Goal: Transaction & Acquisition: Purchase product/service

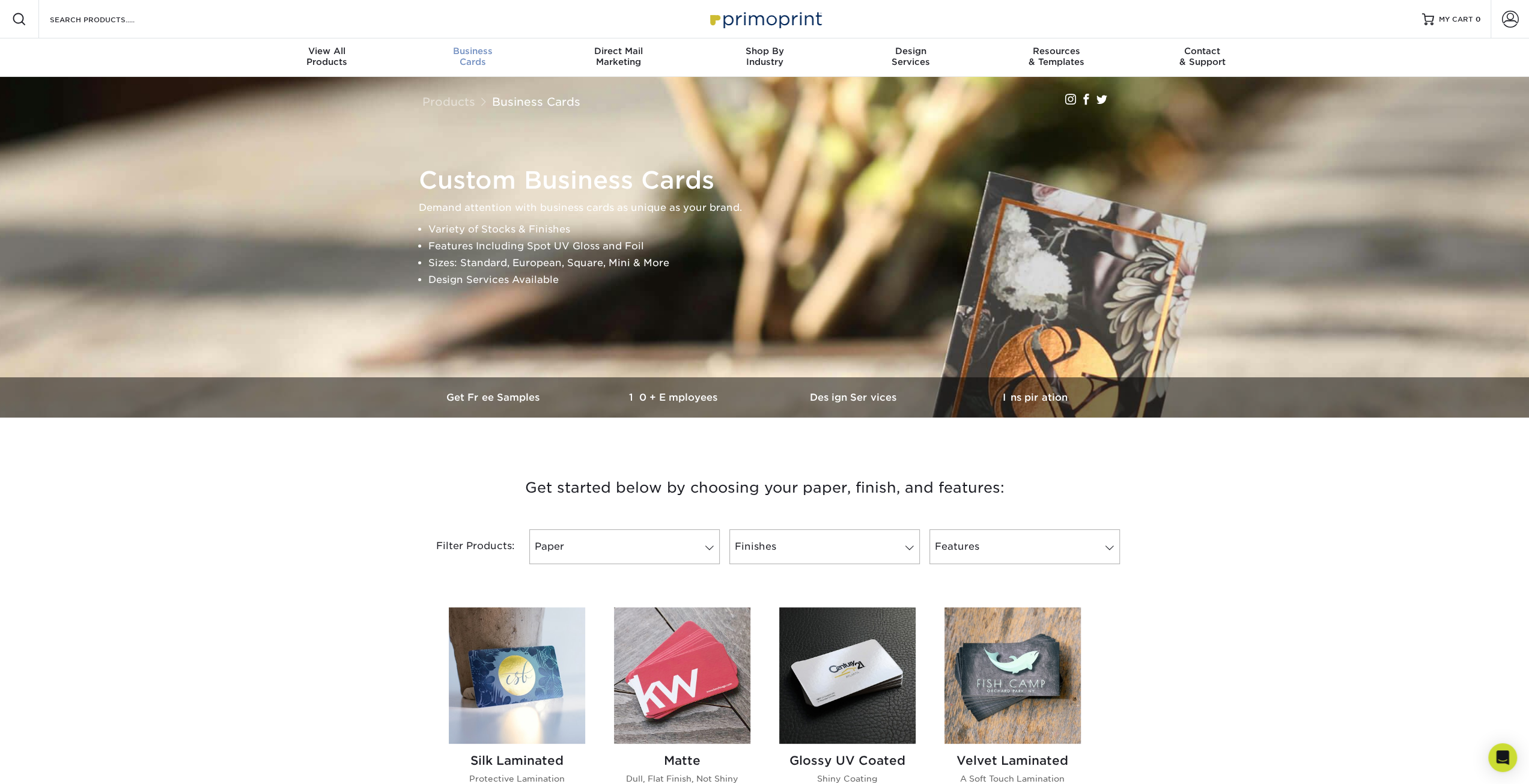
click at [481, 60] on div "Business Cards" at bounding box center [472, 56] width 146 height 22
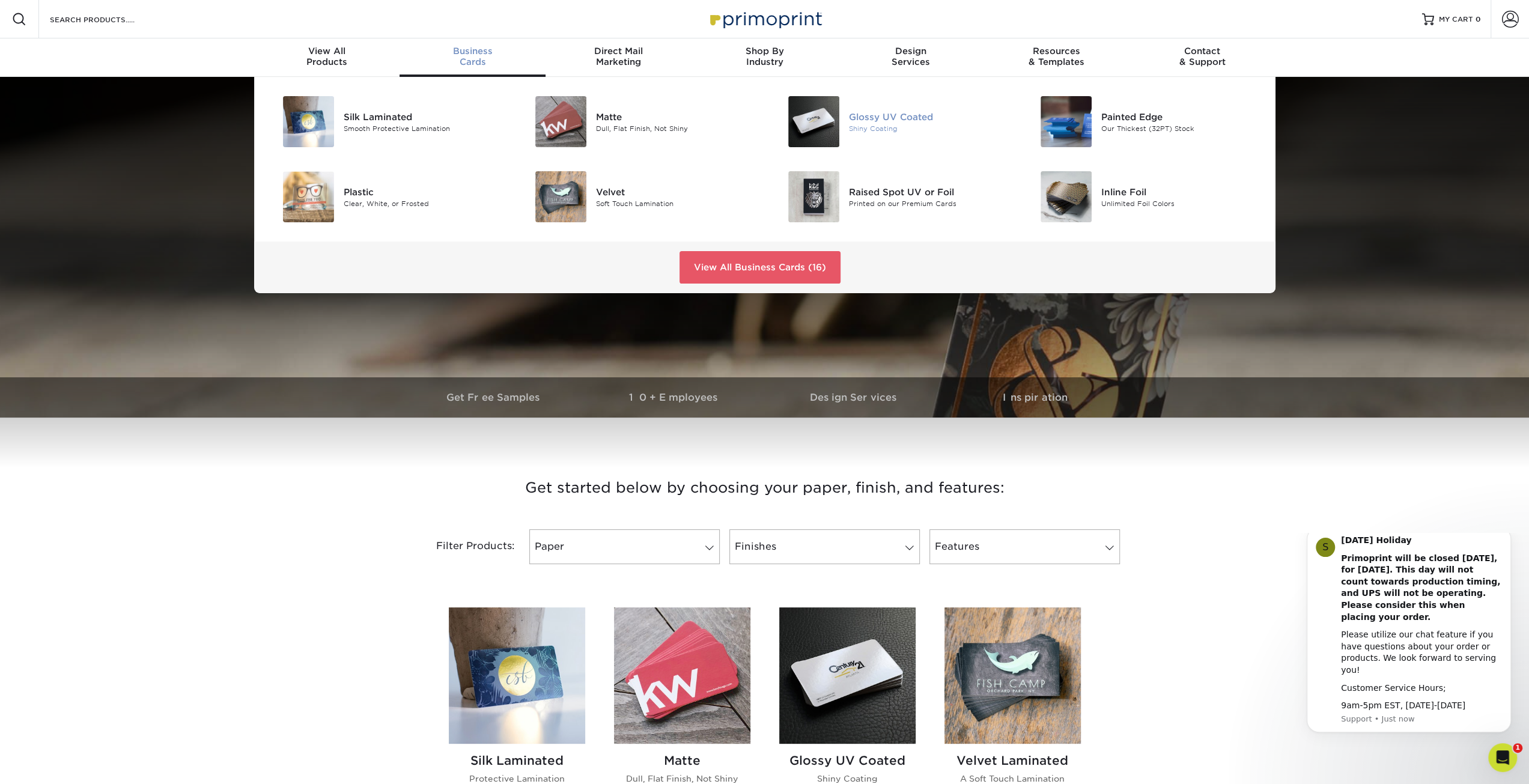
click at [886, 116] on div "Glossy UV Coated" at bounding box center [928, 116] width 160 height 13
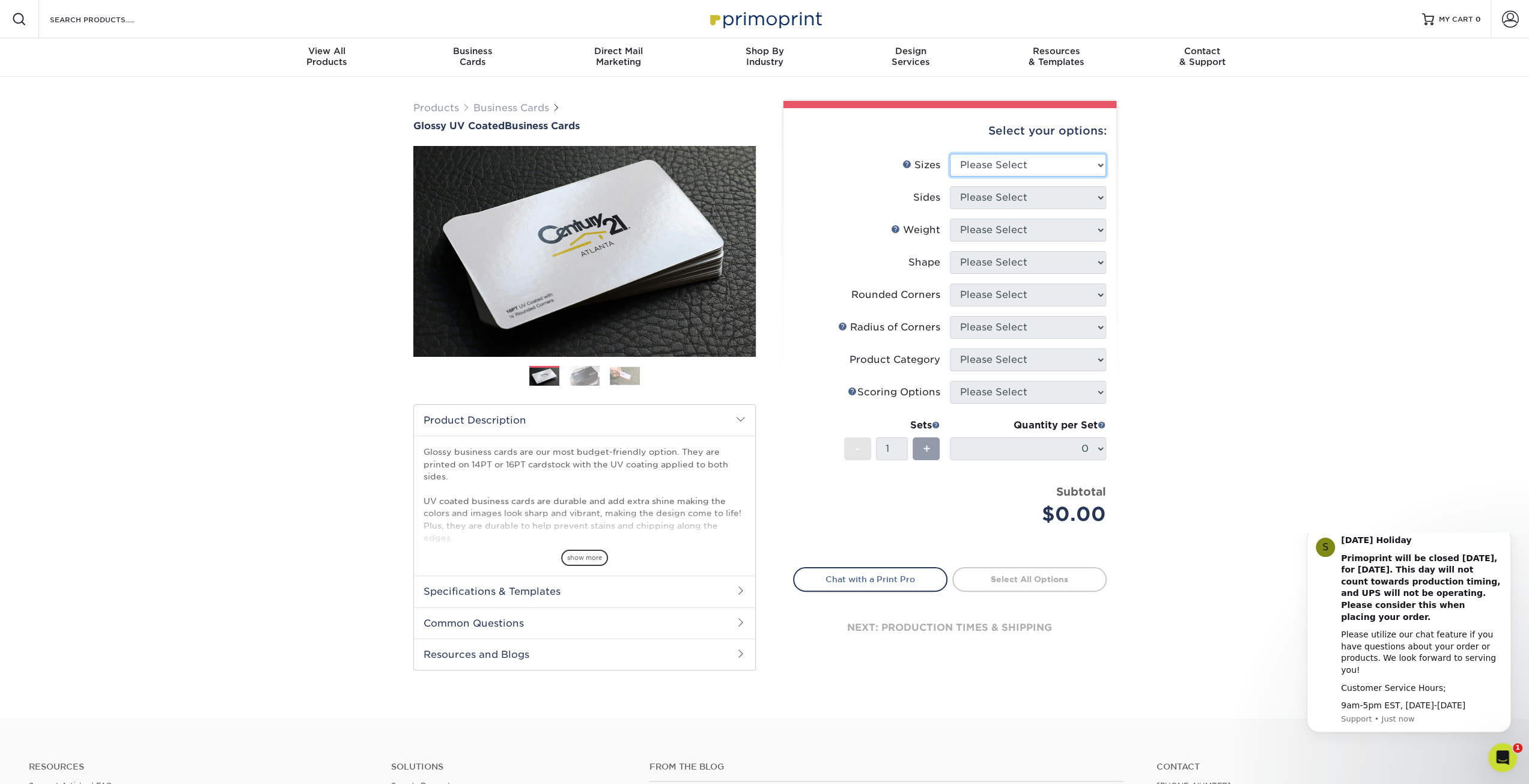
click at [1098, 160] on select "Please Select 1.5" x 3.5" - Mini 1.75" x 3.5" - Mini 2" x 2" - Square 2" x 3" -…" at bounding box center [1028, 165] width 156 height 23
select select "2.12x3.38"
click at [950, 154] on select "Please Select 1.5" x 3.5" - Mini 1.75" x 3.5" - Mini 2" x 2" - Square 2" x 3" -…" at bounding box center [1028, 165] width 156 height 23
click at [1100, 190] on select "Please Select Print Both Sides Print Front Only" at bounding box center [1028, 197] width 156 height 23
select select "13abbda7-1d64-4f25-8bb2-c179b224825d"
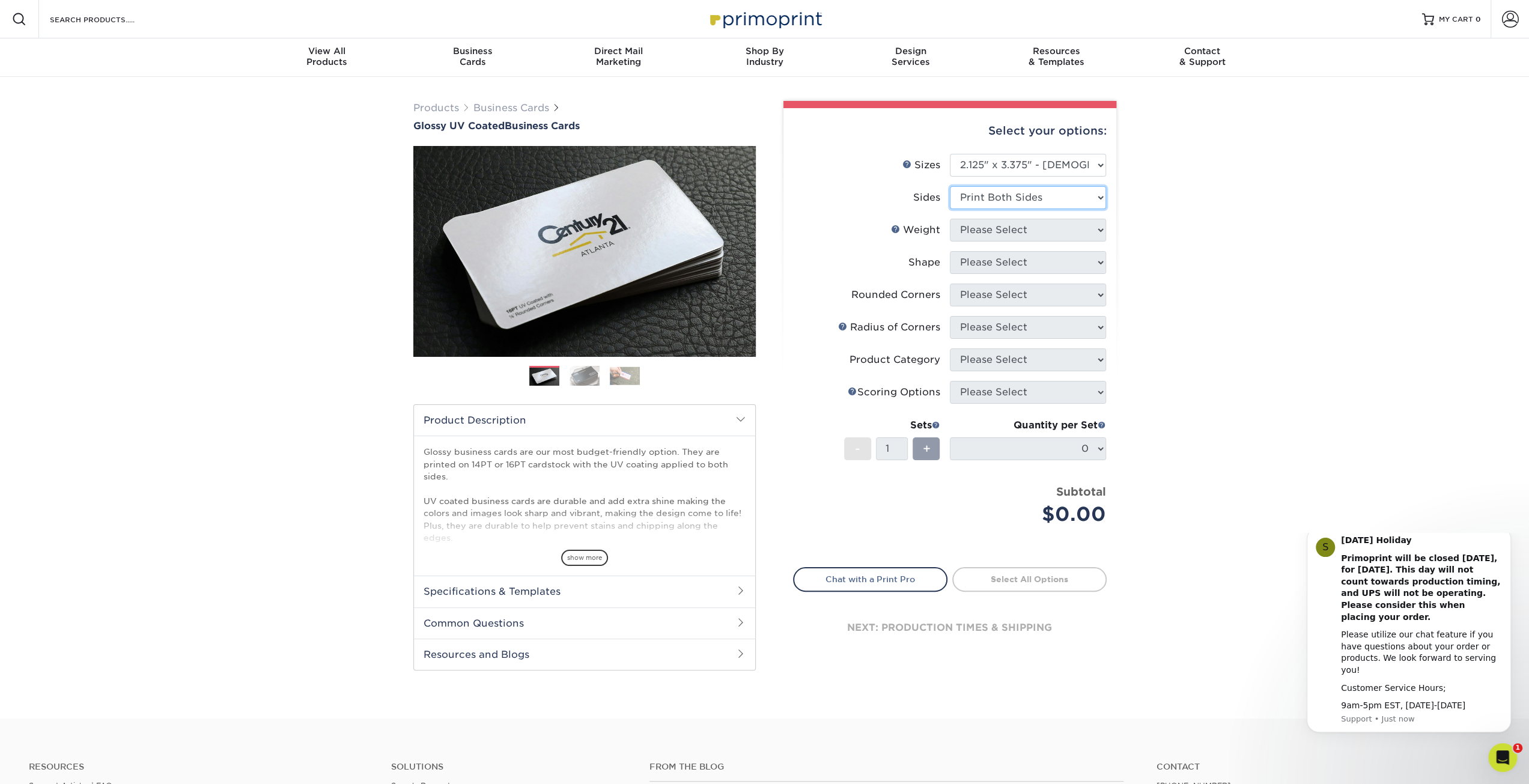
click at [950, 186] on select "Please Select Print Both Sides Print Front Only" at bounding box center [1028, 197] width 156 height 23
click at [1090, 228] on select "Please Select 14PT 16PT" at bounding box center [1028, 230] width 156 height 23
click at [950, 219] on select "Please Select 14PT 16PT" at bounding box center [1028, 230] width 156 height 23
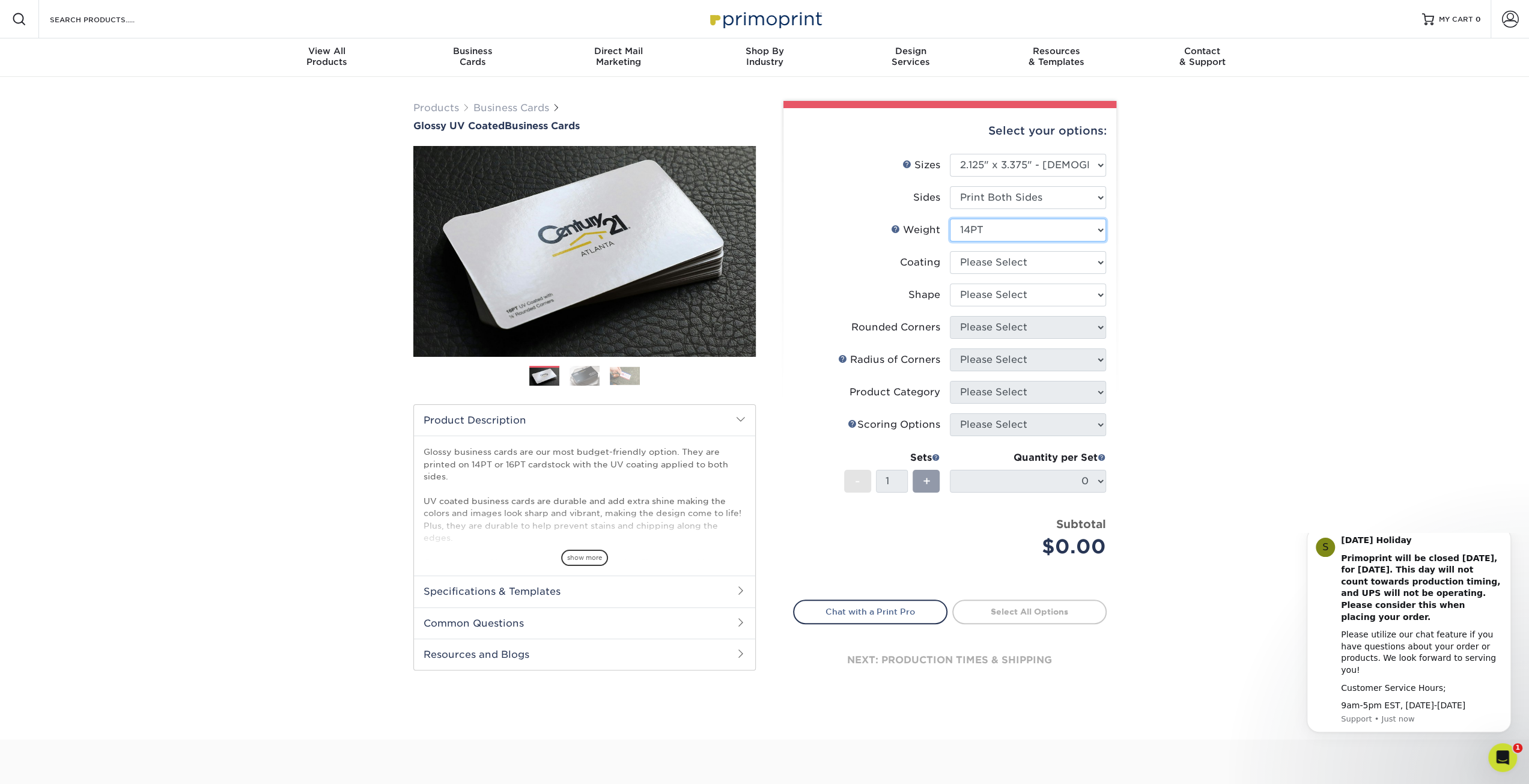
click at [1077, 233] on select "Please Select 14PT 16PT" at bounding box center [1028, 230] width 156 height 23
select select "16PT"
click at [950, 219] on select "Please Select 14PT 16PT" at bounding box center [1028, 230] width 156 height 23
click at [1093, 258] on select at bounding box center [1028, 262] width 156 height 23
click at [950, 251] on select at bounding box center [1028, 262] width 156 height 23
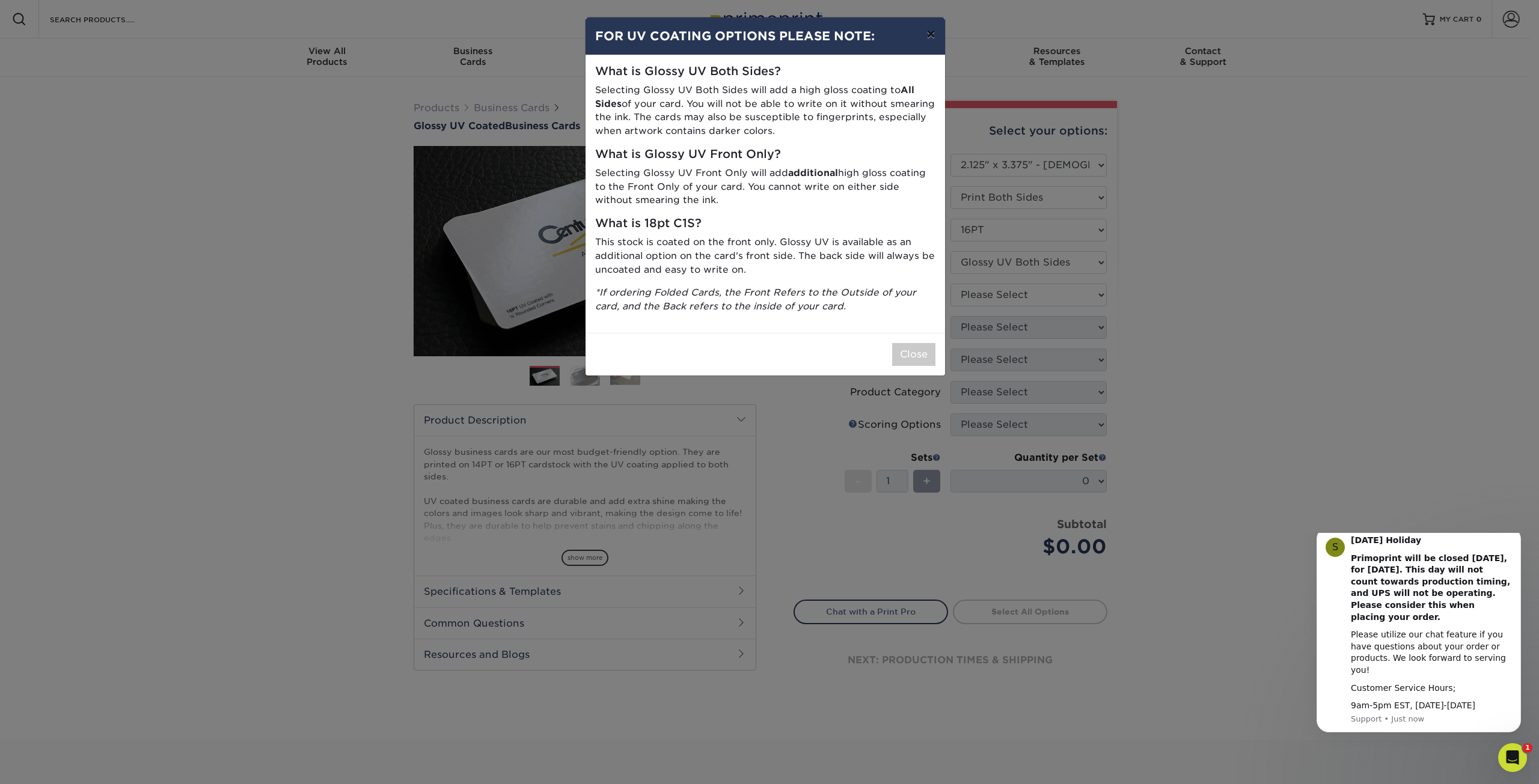
click at [935, 36] on button "×" at bounding box center [931, 34] width 28 height 33
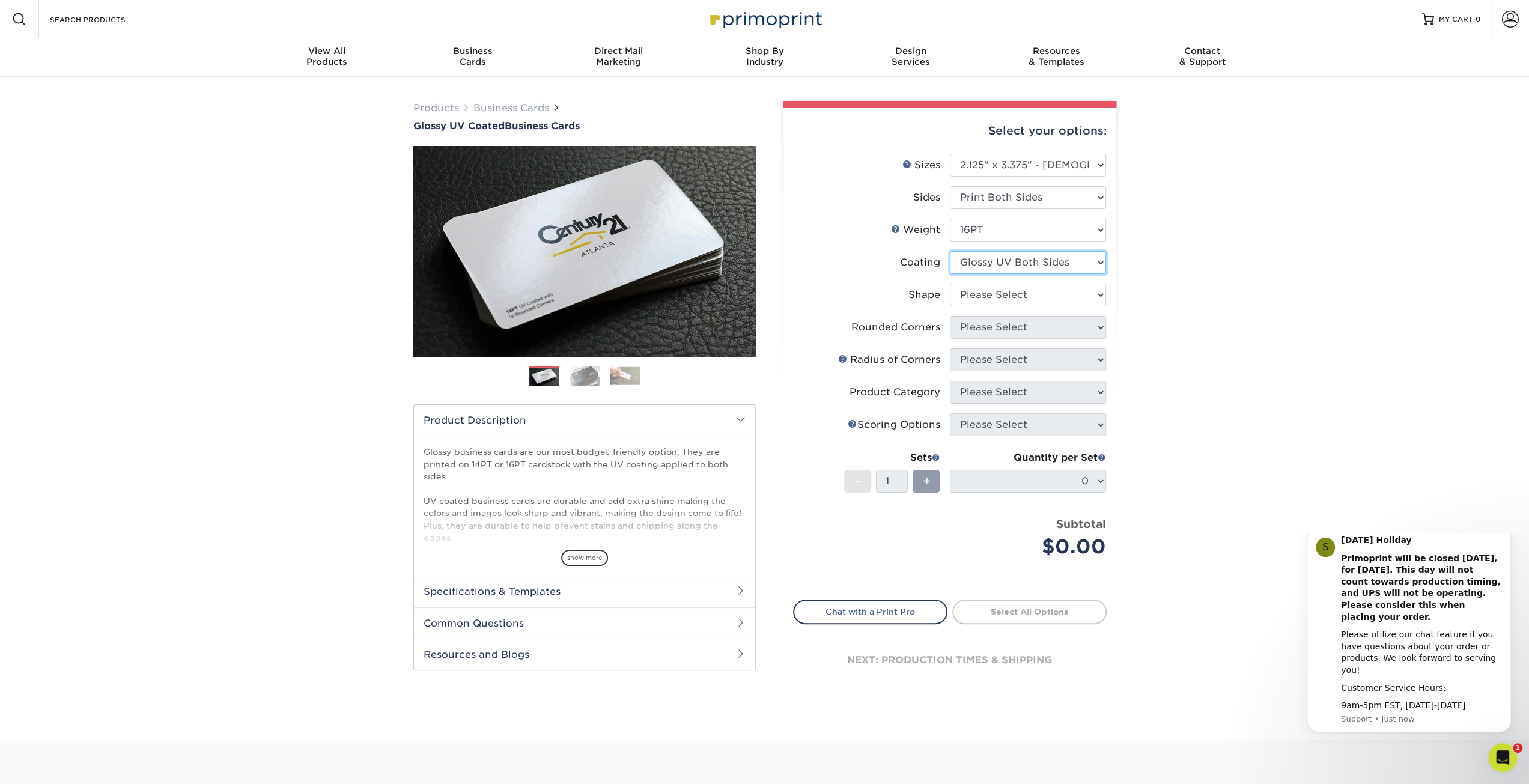
click at [1094, 263] on select at bounding box center [1028, 262] width 156 height 23
select select "1e8116af-acfc-44b1-83dc-8181aa338834"
click at [950, 251] on select at bounding box center [1028, 262] width 156 height 23
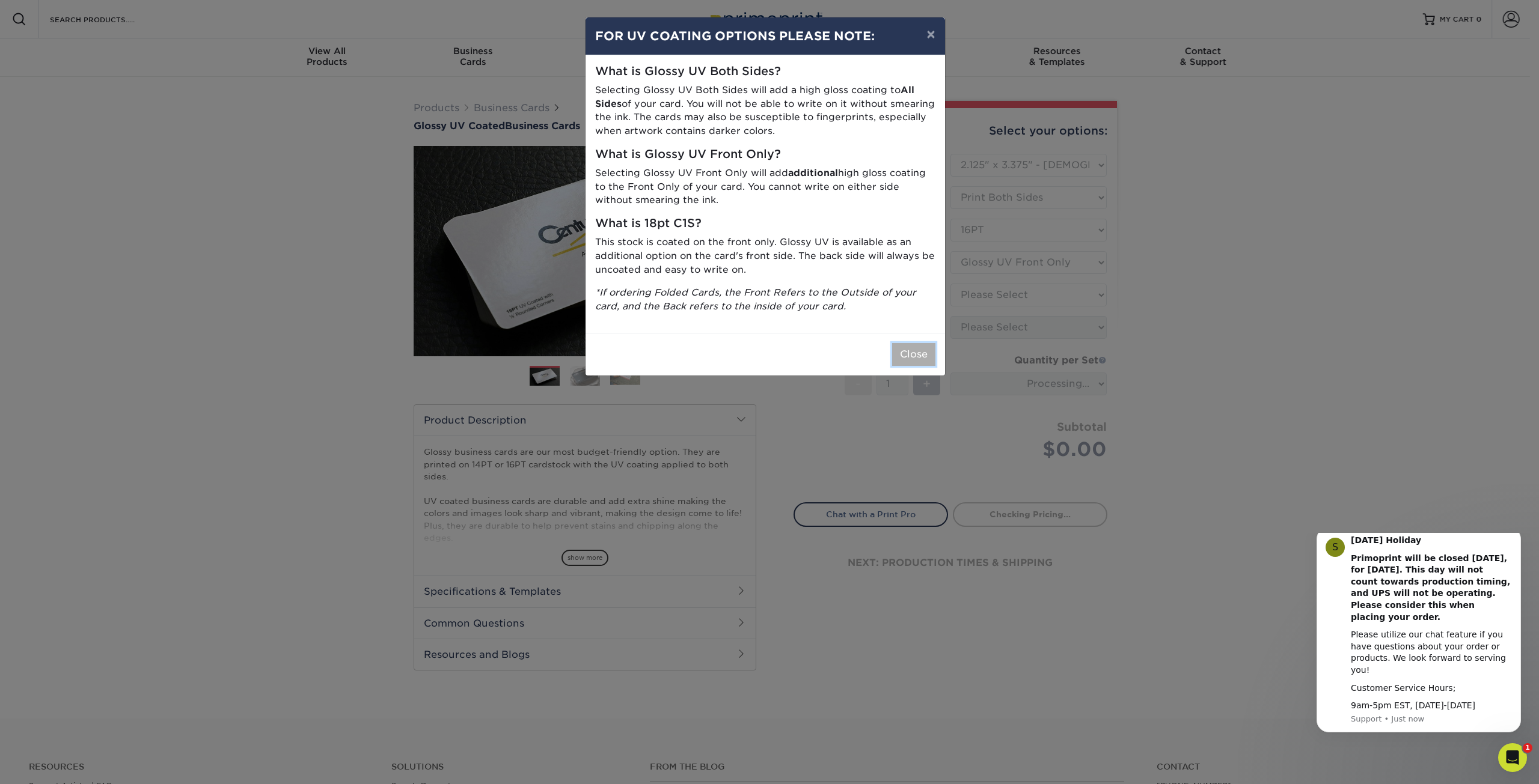
click at [929, 353] on button "Close" at bounding box center [914, 354] width 43 height 23
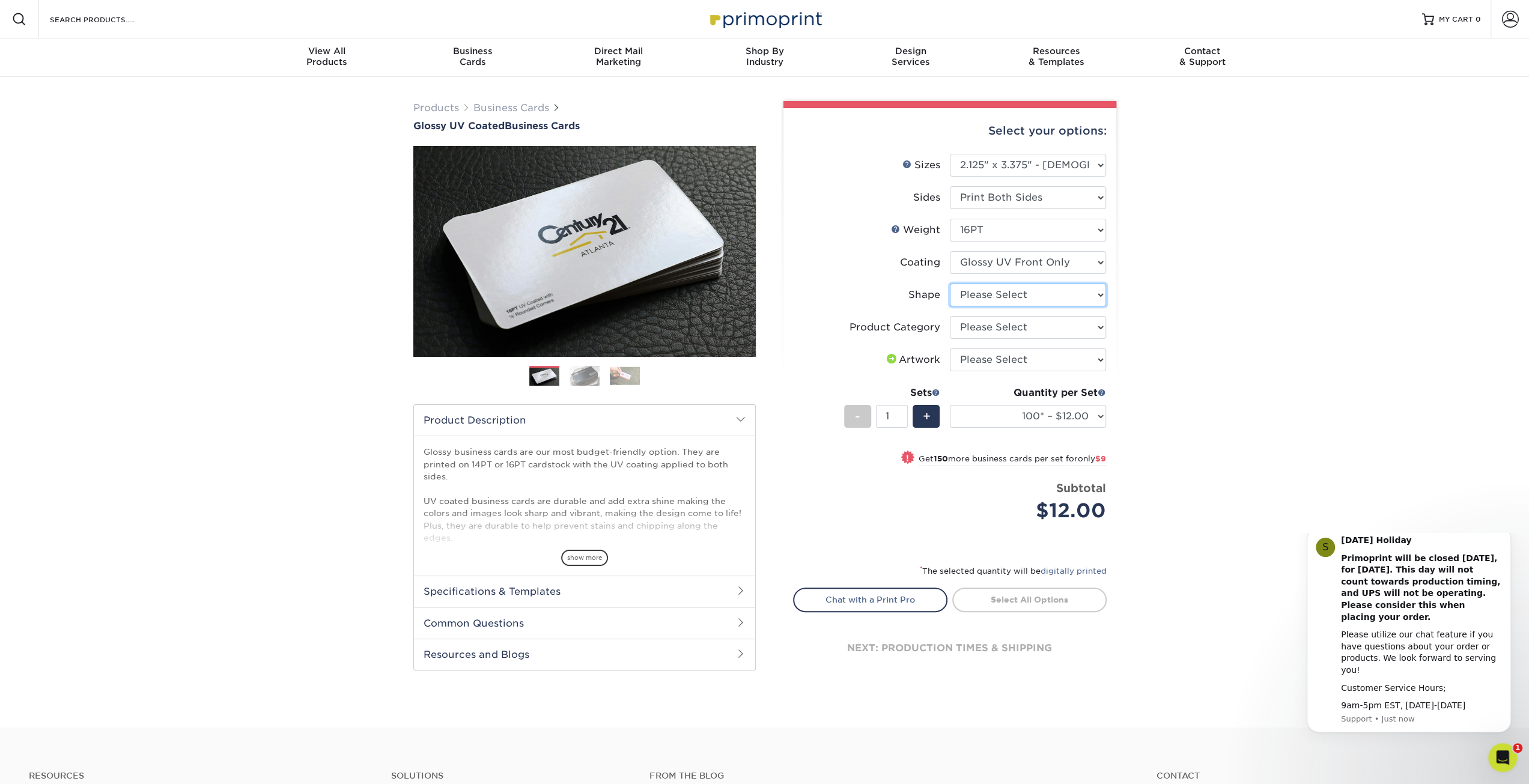
click at [1093, 294] on select "Please Select Standard" at bounding box center [1028, 295] width 156 height 23
select select "standard"
click at [950, 284] on select "Please Select Standard" at bounding box center [1028, 295] width 156 height 23
select select "-1"
click at [1101, 328] on select "Please Select Business Cards" at bounding box center [1028, 328] width 156 height 23
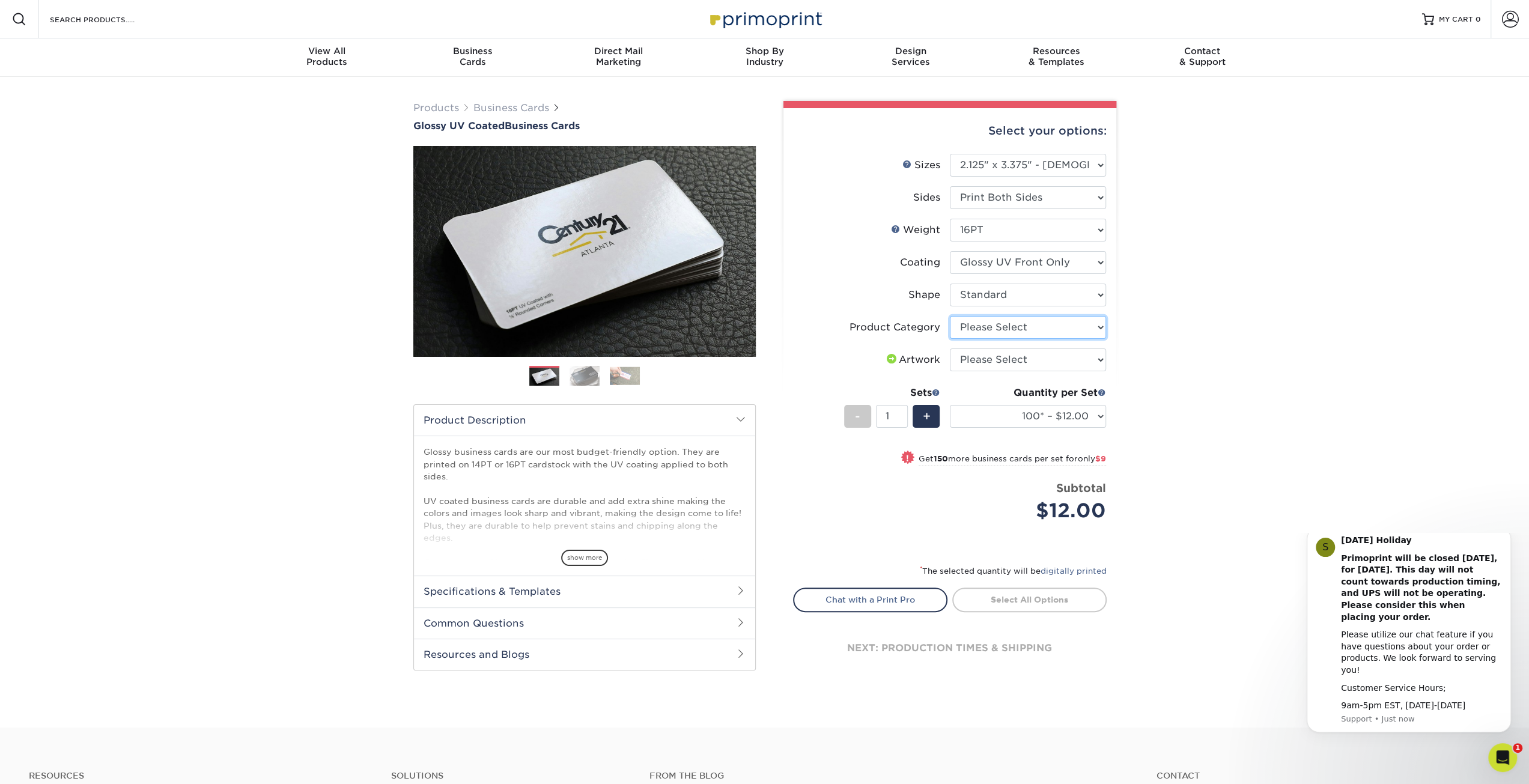
select select "3b5148f1-0588-4f88-a218-97bcfdce65c1"
click at [950, 316] on select "Please Select Business Cards" at bounding box center [1028, 328] width 156 height 23
click at [1082, 355] on select "Please Select I will upload files I need a design - $100" at bounding box center [1028, 360] width 156 height 23
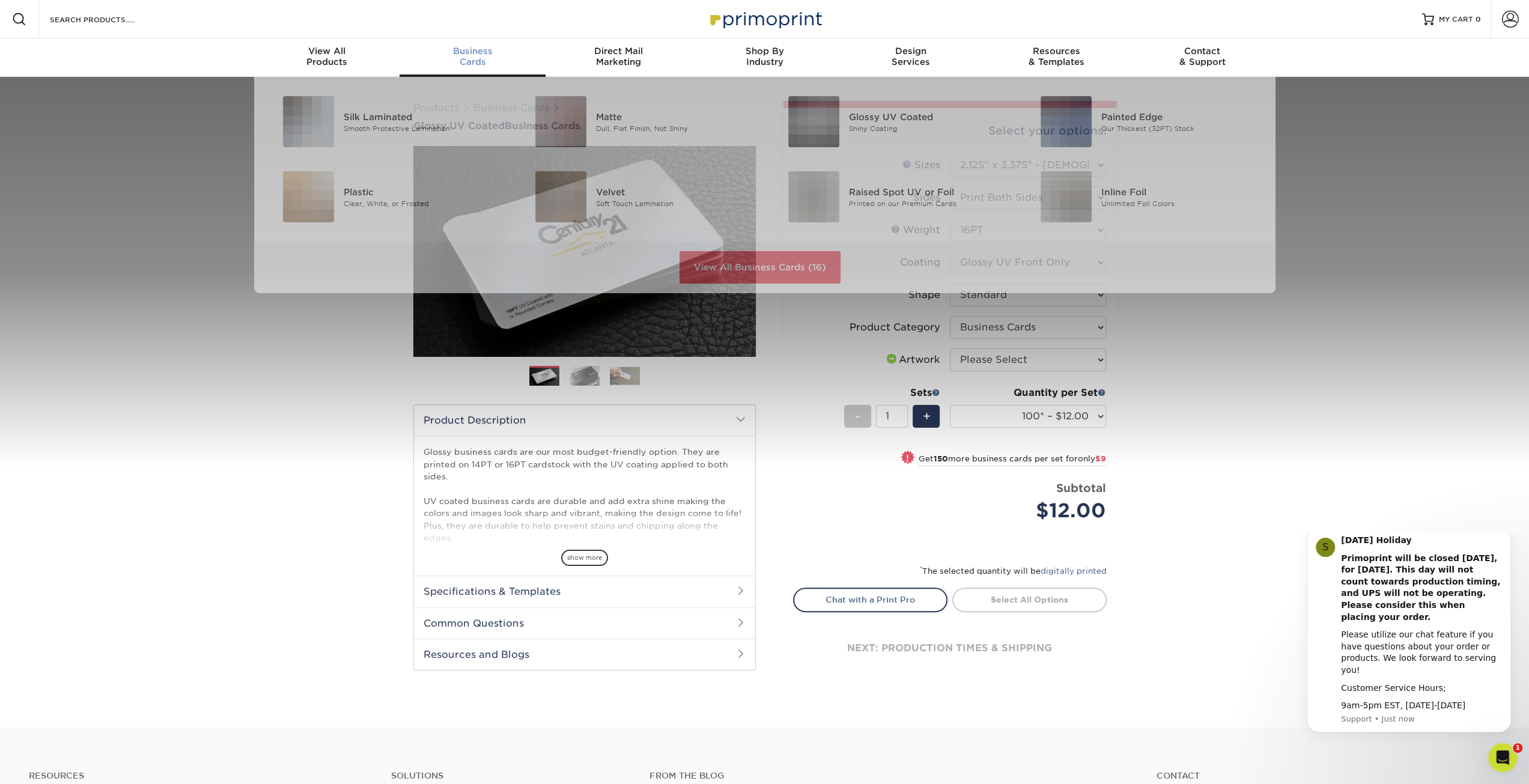
click at [449, 51] on span "Business" at bounding box center [472, 52] width 146 height 11
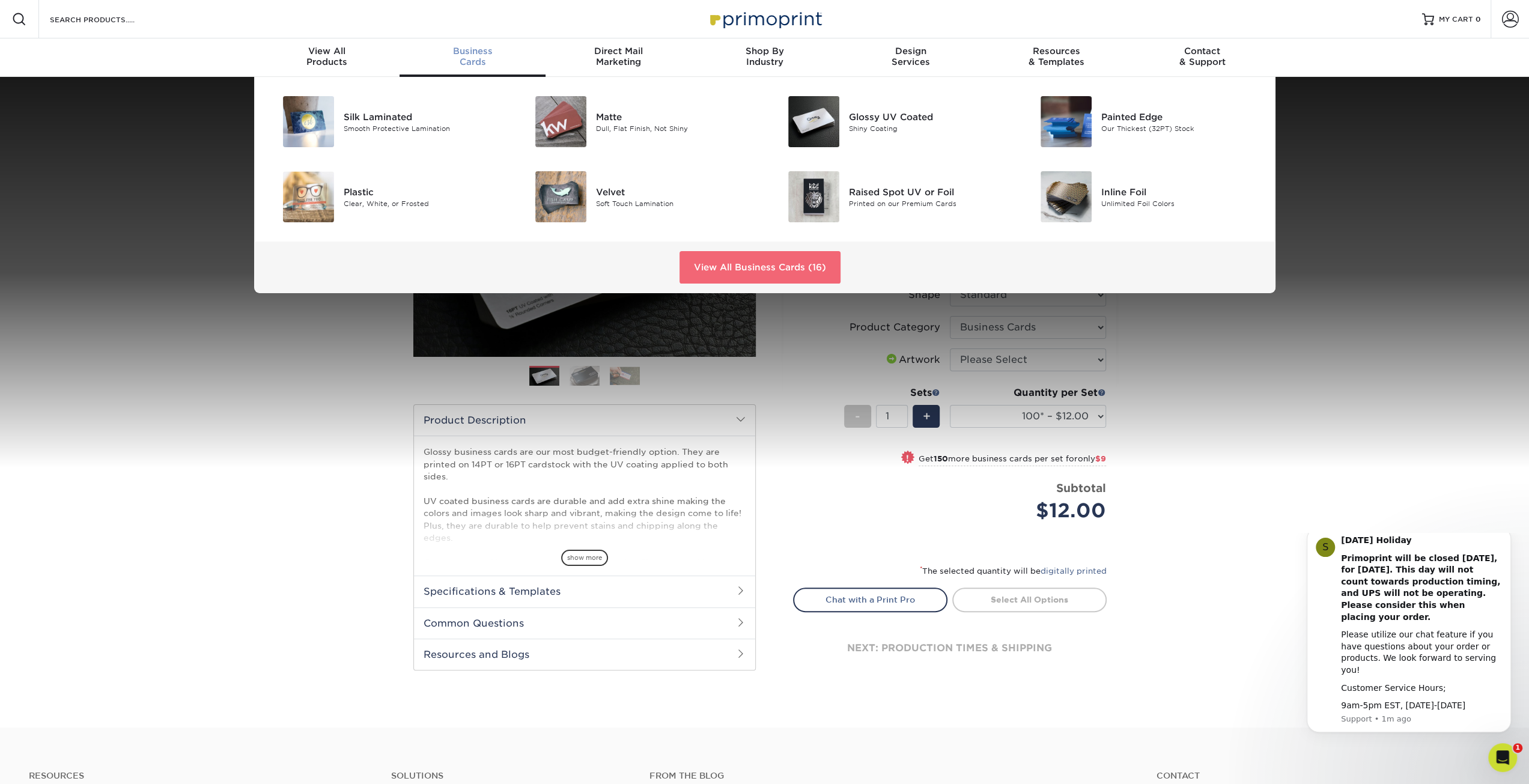
click at [807, 268] on link "View All Business Cards (16)" at bounding box center [760, 267] width 161 height 33
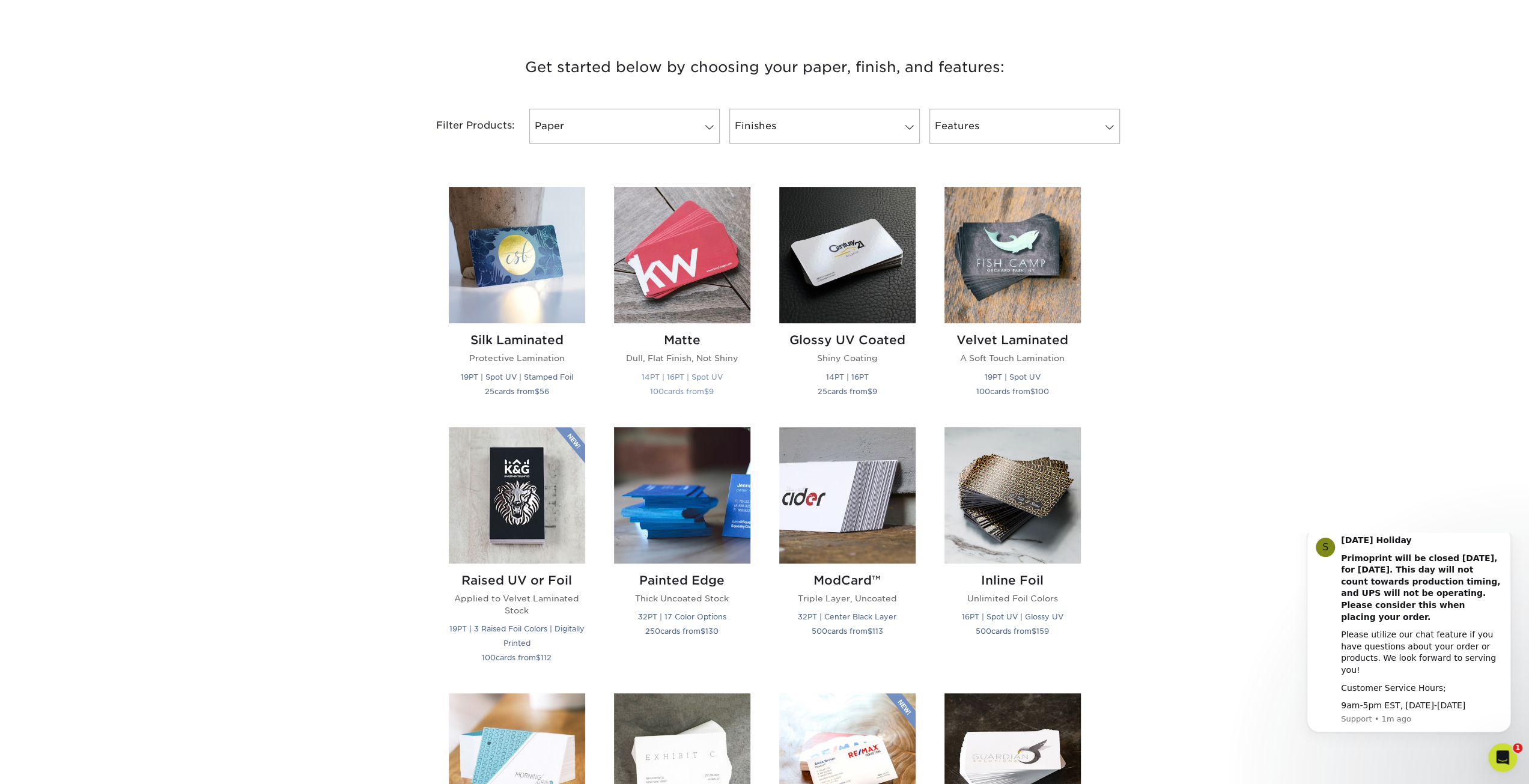
click at [703, 249] on img at bounding box center [682, 255] width 137 height 137
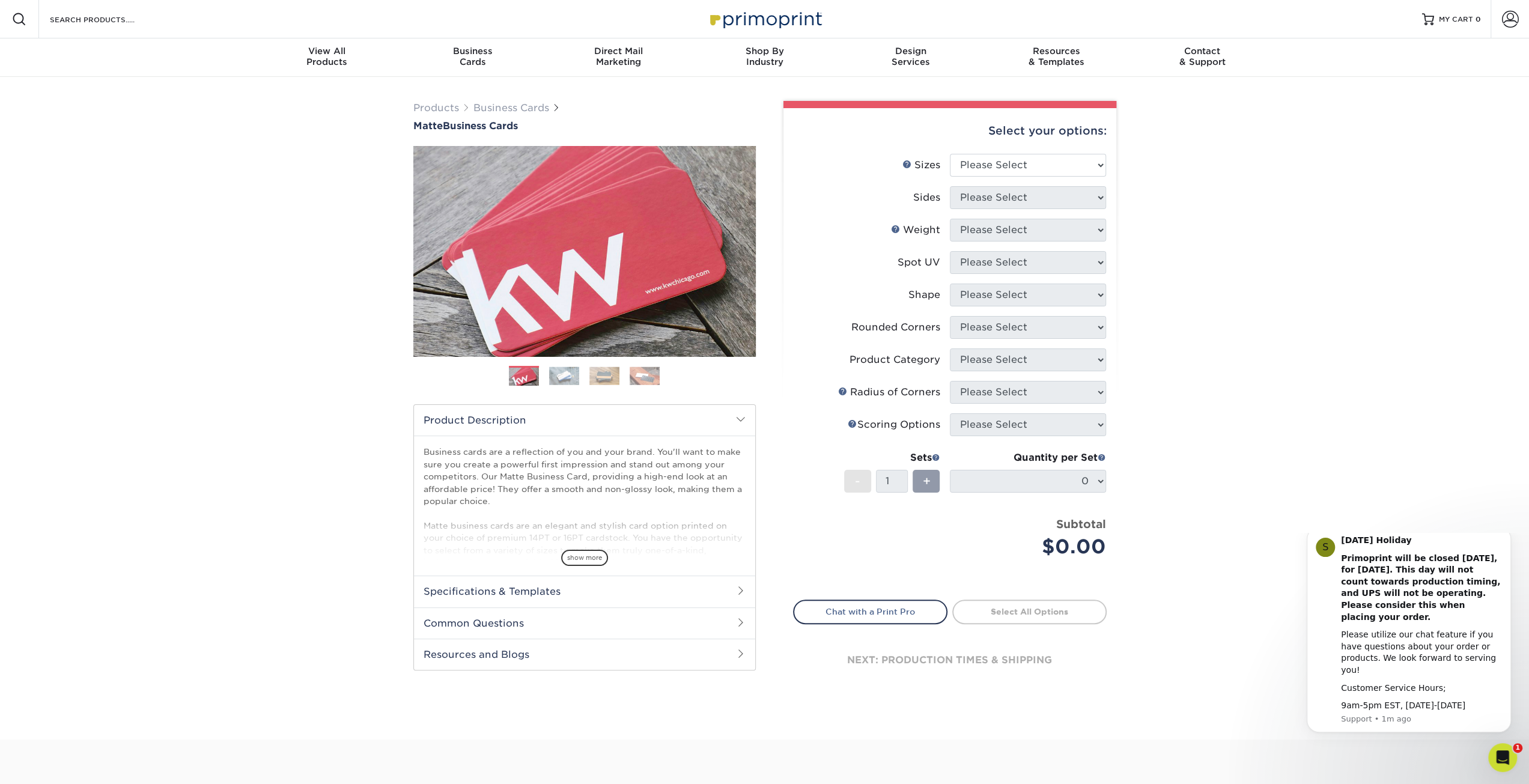
click at [574, 374] on img at bounding box center [564, 376] width 30 height 19
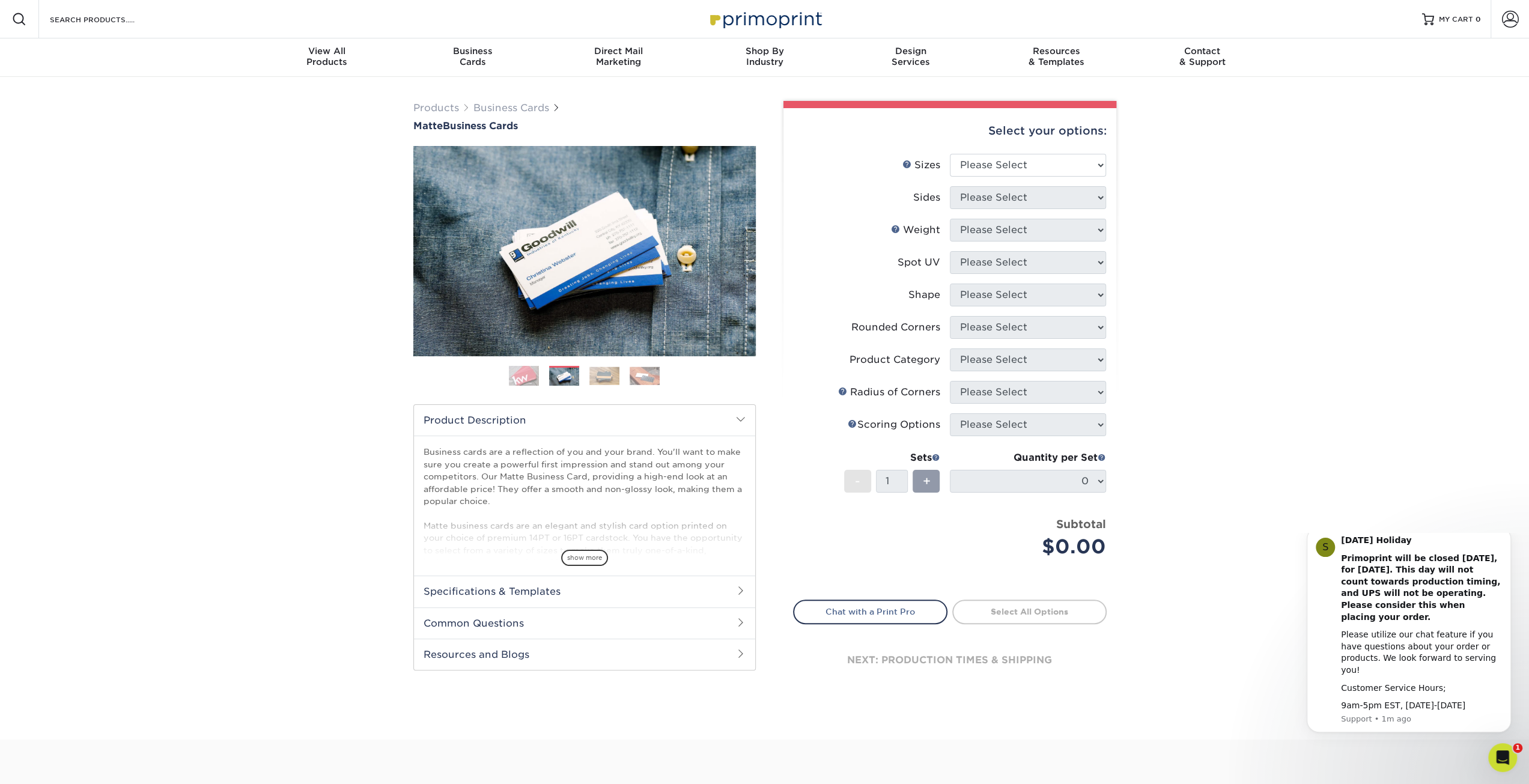
click at [599, 372] on img at bounding box center [604, 376] width 30 height 19
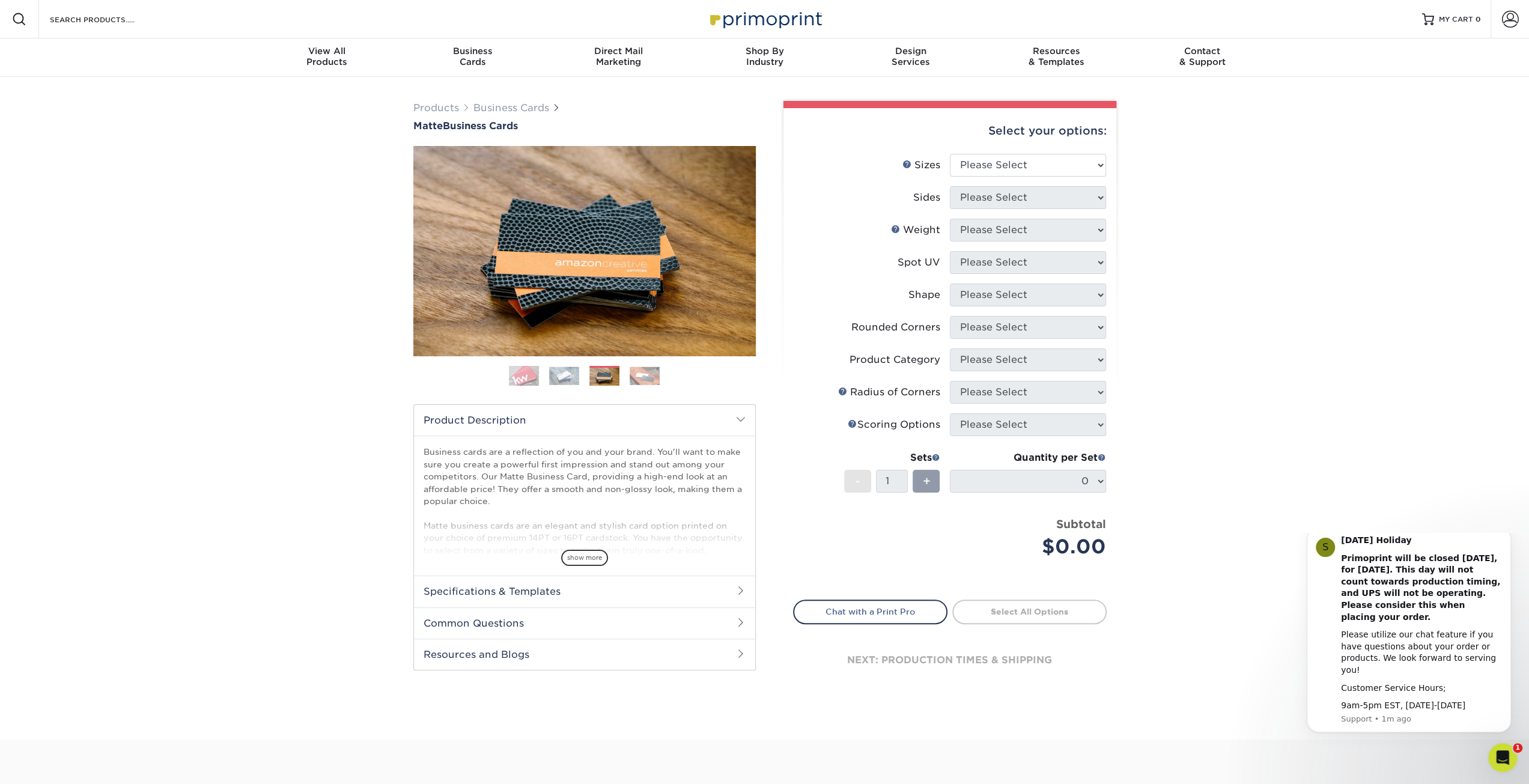
click at [627, 371] on ol at bounding box center [584, 380] width 342 height 29
click at [645, 371] on img at bounding box center [645, 376] width 30 height 19
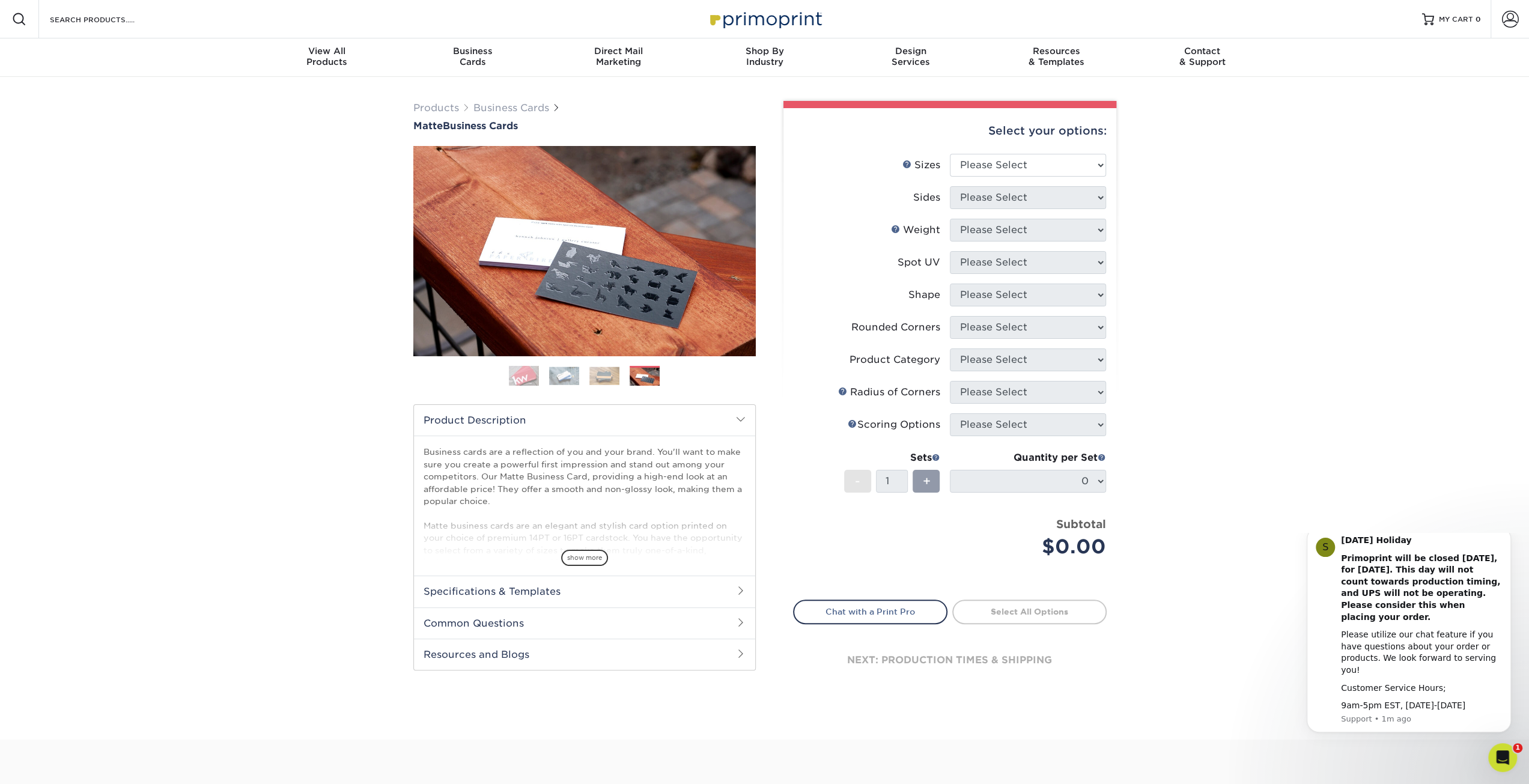
click at [527, 374] on img at bounding box center [523, 376] width 30 height 30
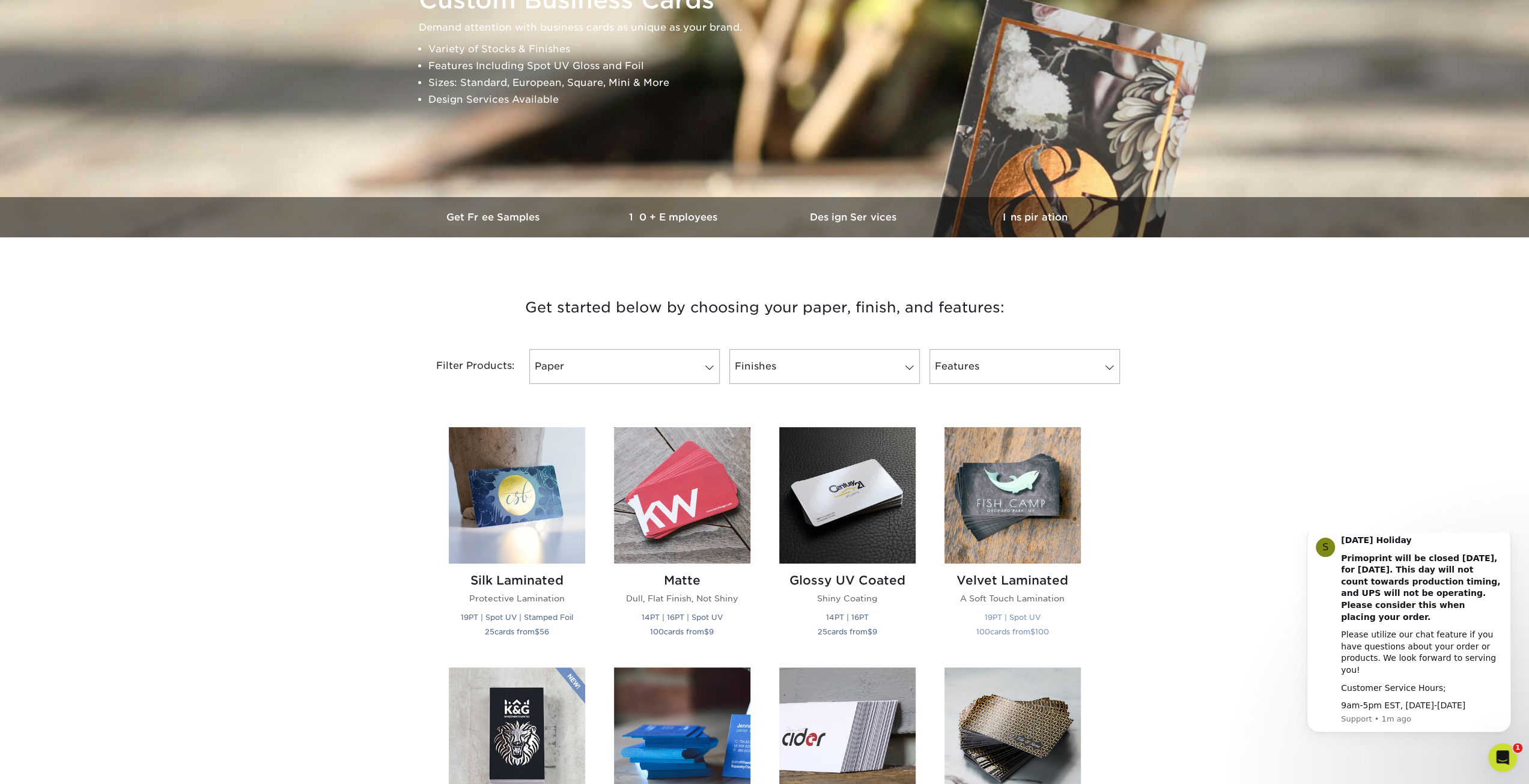
scroll to position [360, 0]
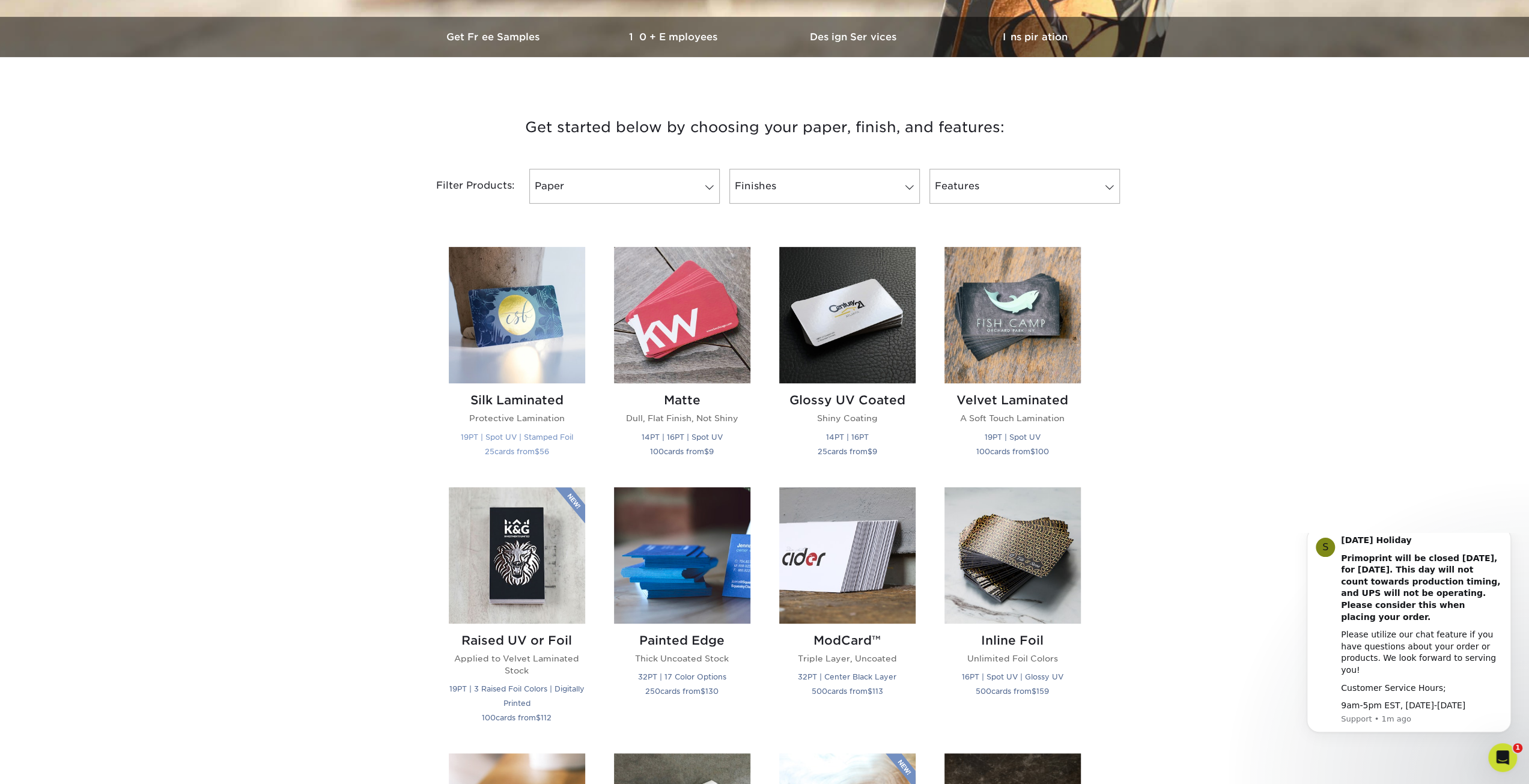
click at [472, 305] on img at bounding box center [517, 315] width 137 height 137
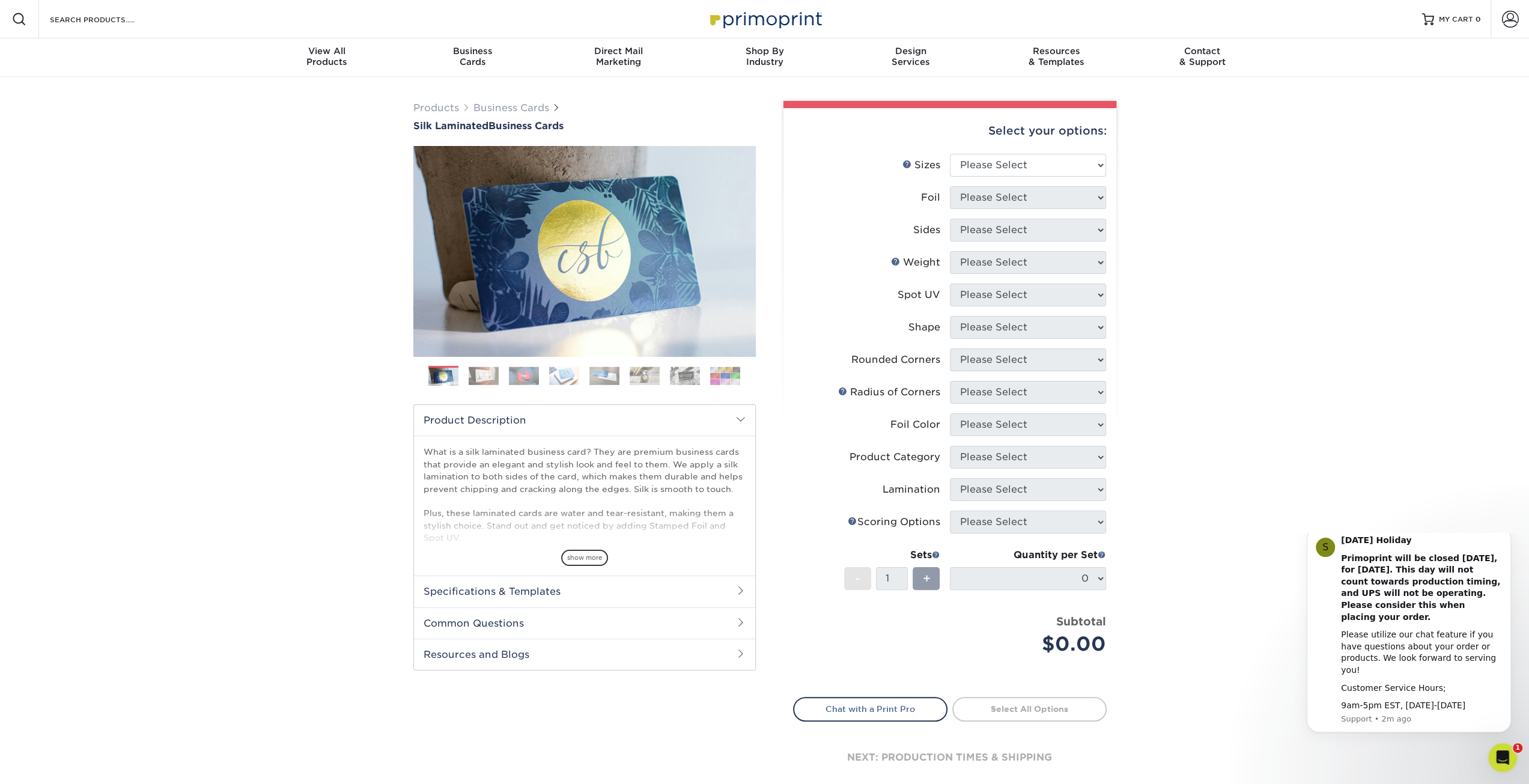
click at [477, 371] on img at bounding box center [484, 376] width 30 height 19
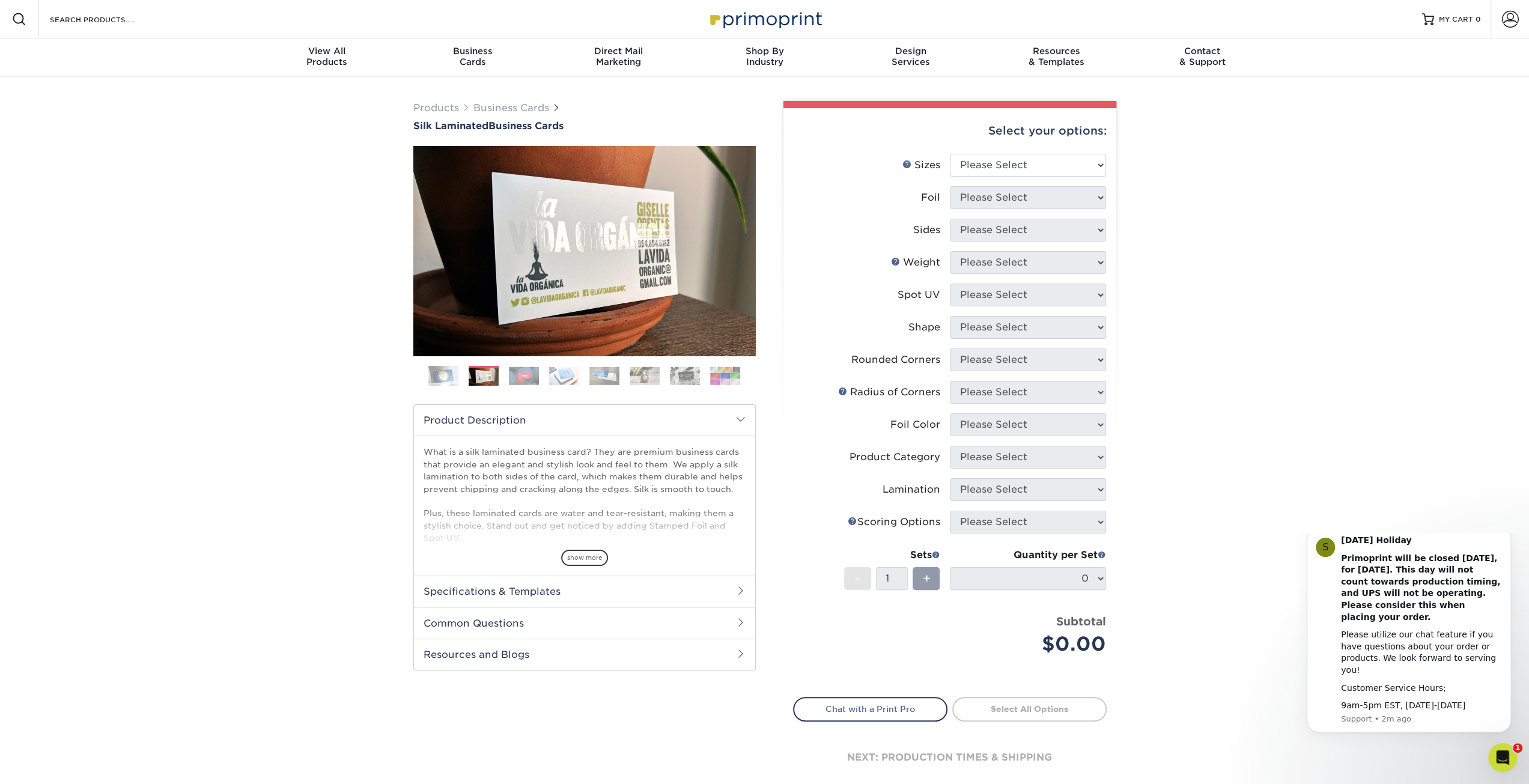
click at [523, 371] on img at bounding box center [523, 376] width 30 height 19
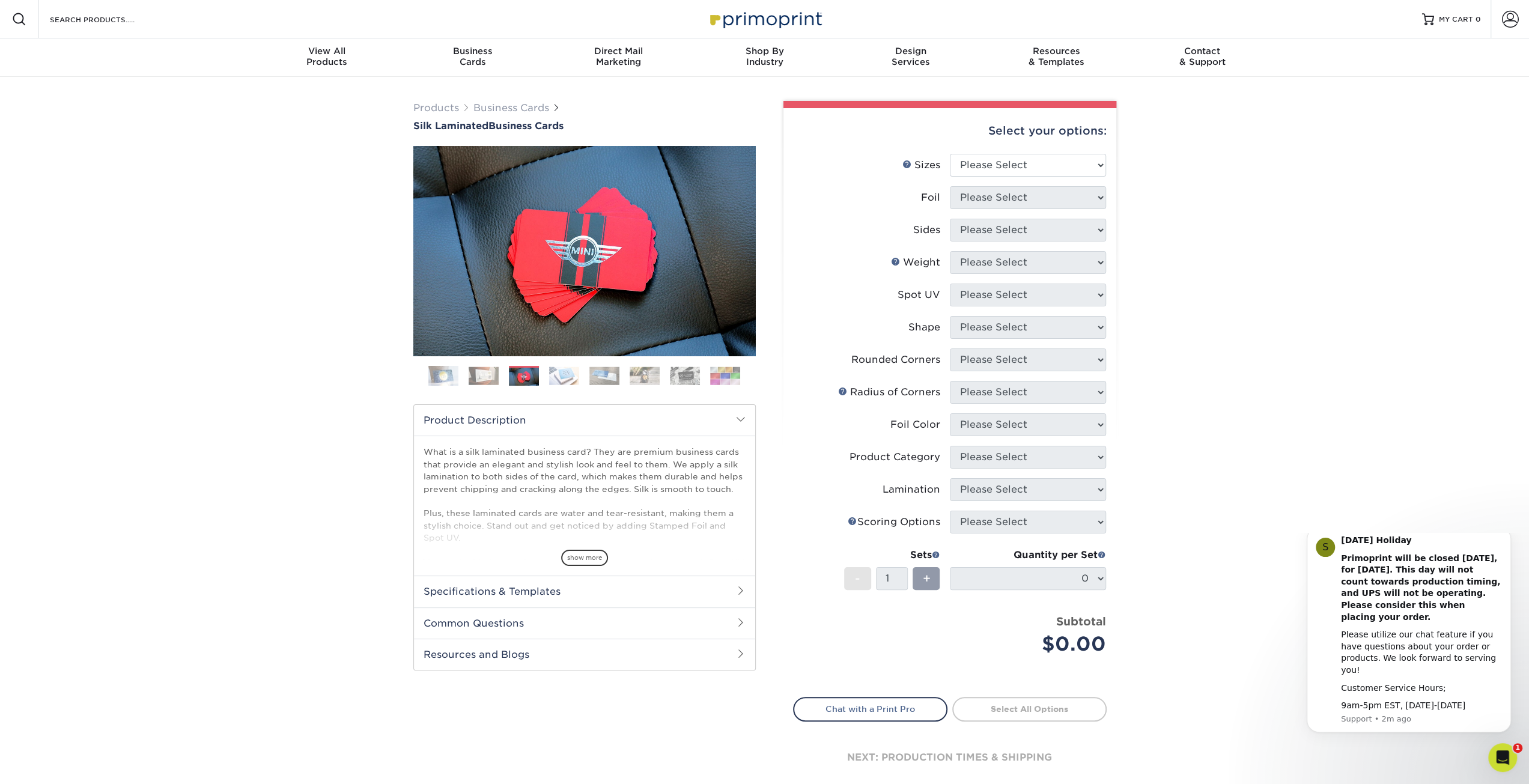
click at [549, 370] on img at bounding box center [564, 376] width 30 height 19
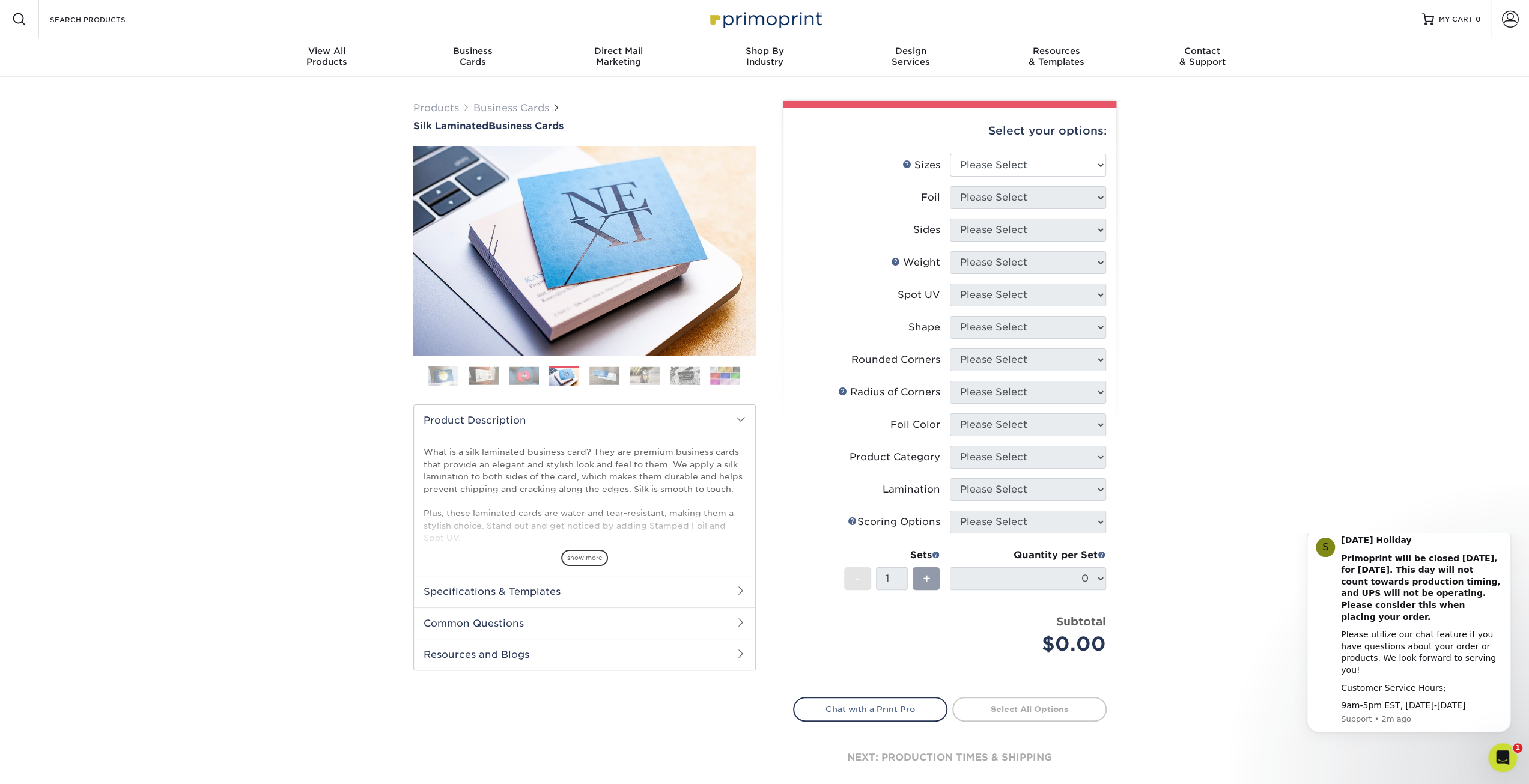
click at [601, 369] on img at bounding box center [604, 376] width 30 height 19
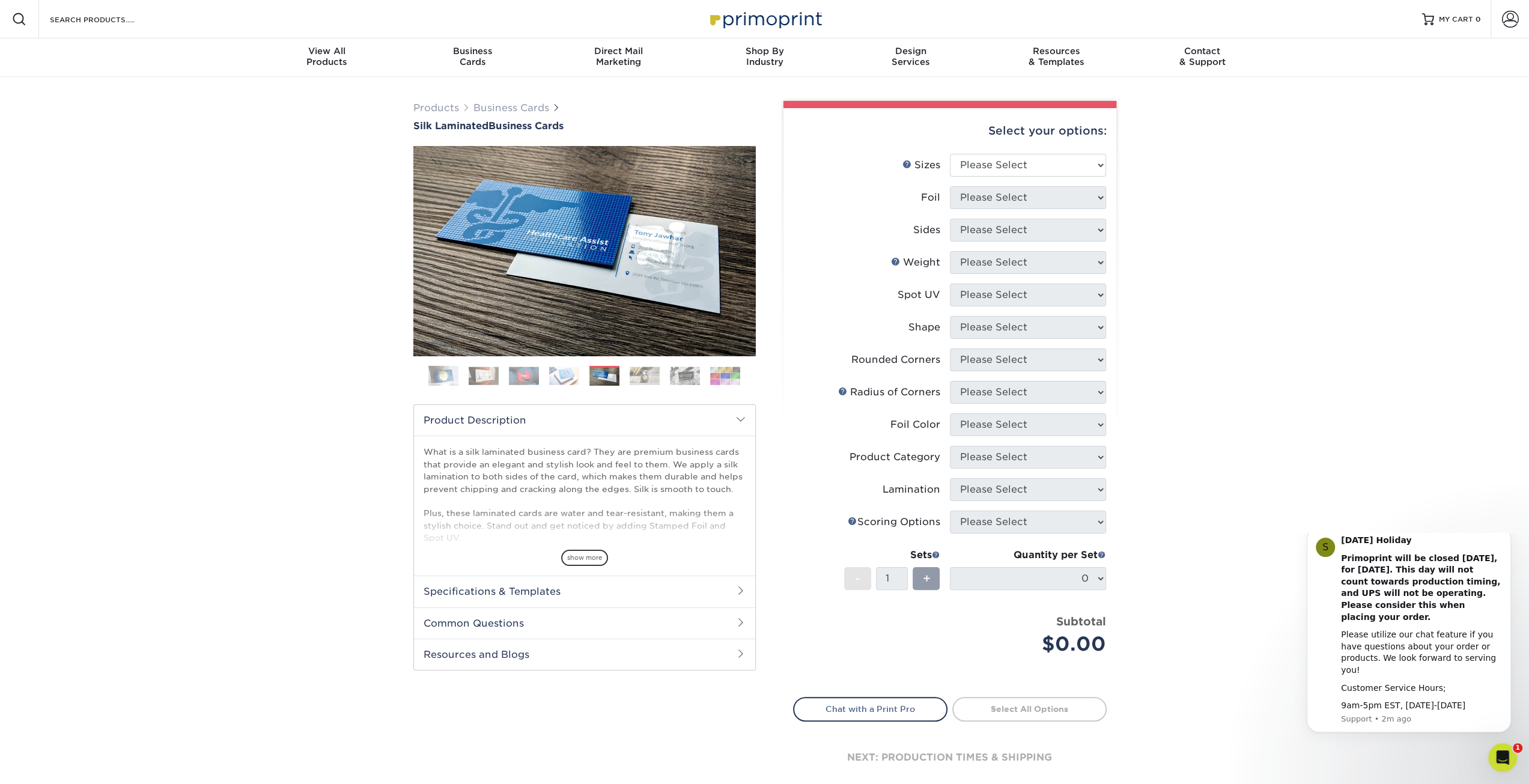
click at [640, 367] on img at bounding box center [645, 376] width 30 height 19
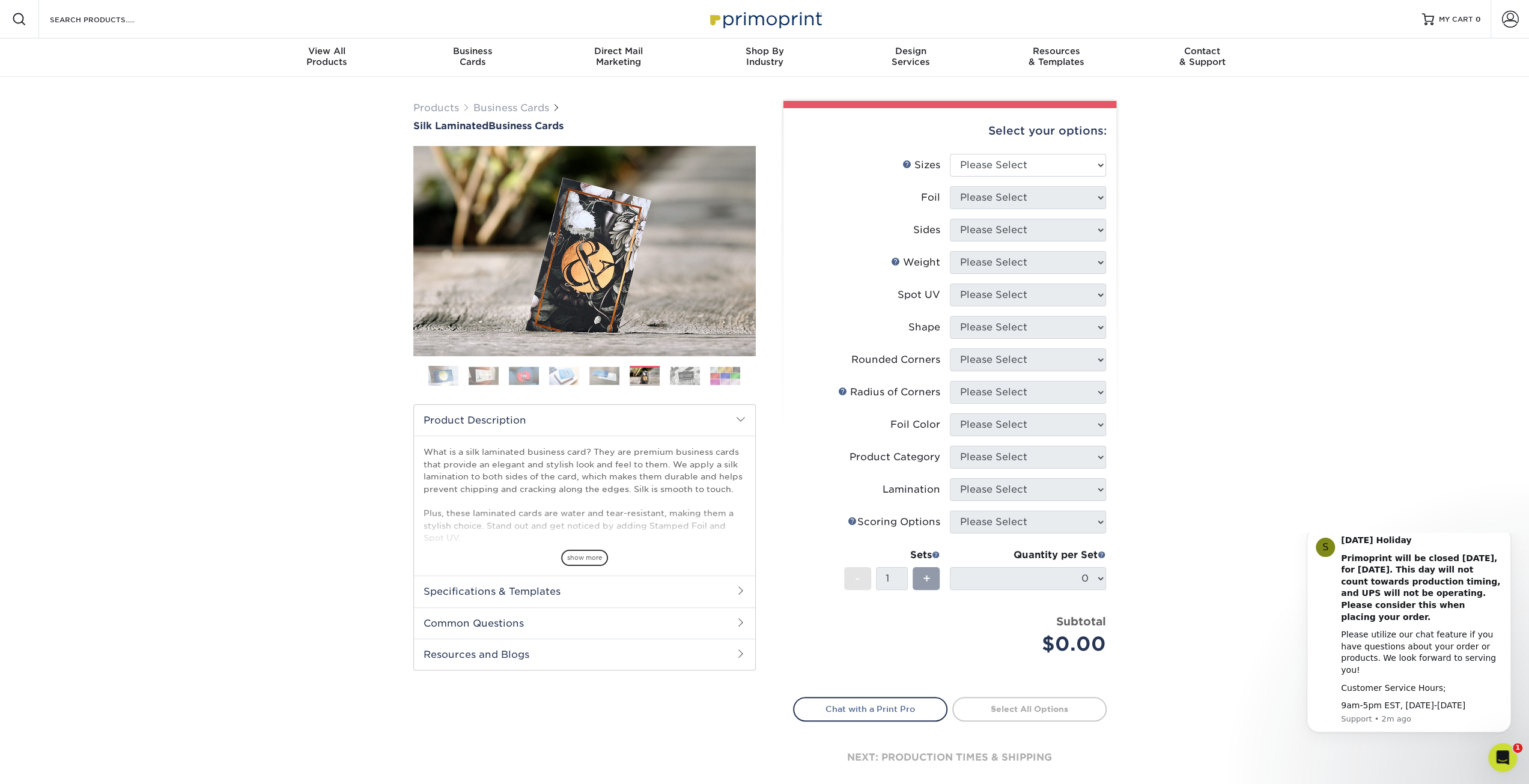
click at [687, 376] on img at bounding box center [684, 376] width 30 height 19
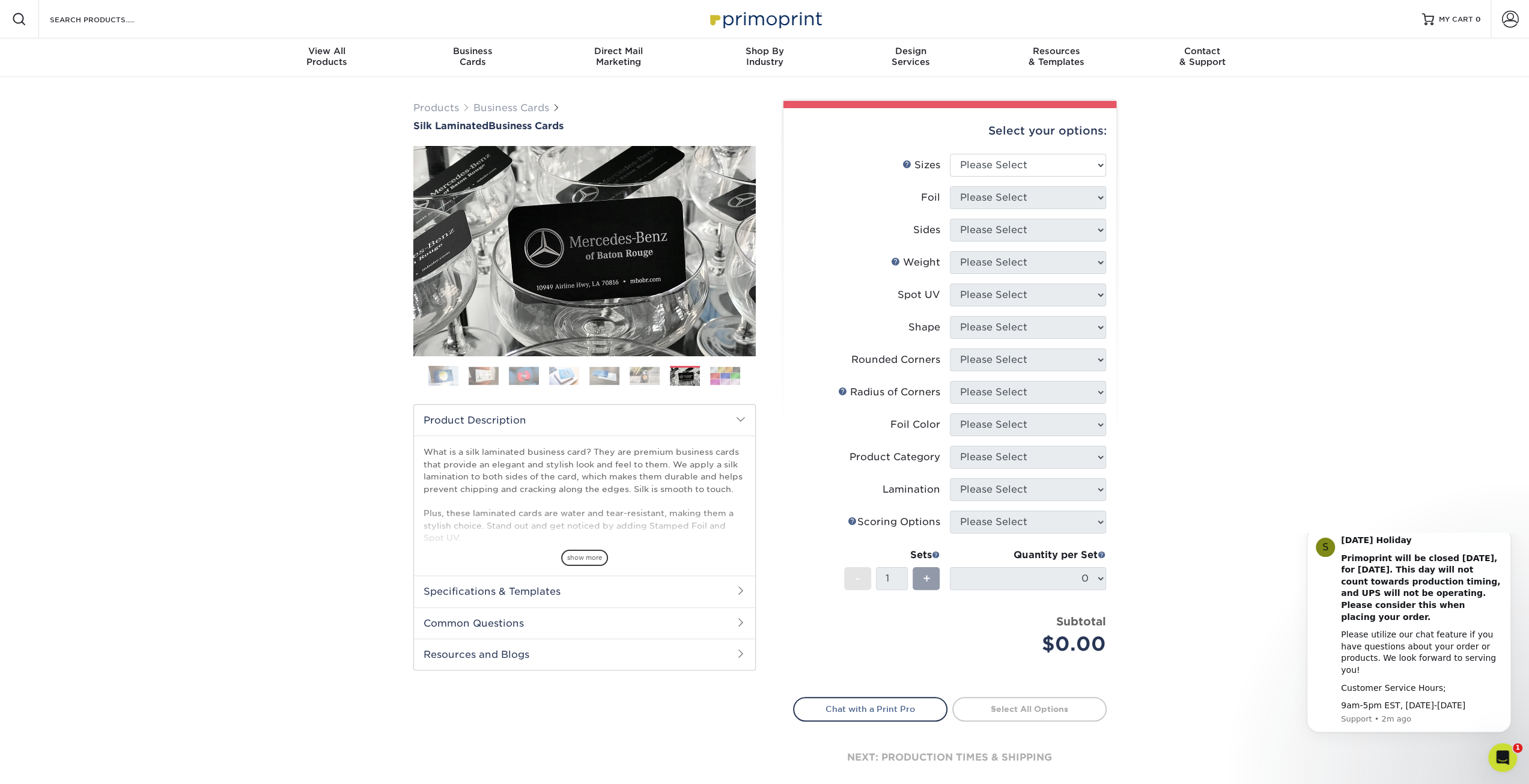
click at [709, 374] on ol at bounding box center [584, 380] width 342 height 29
click at [718, 374] on img at bounding box center [725, 376] width 30 height 19
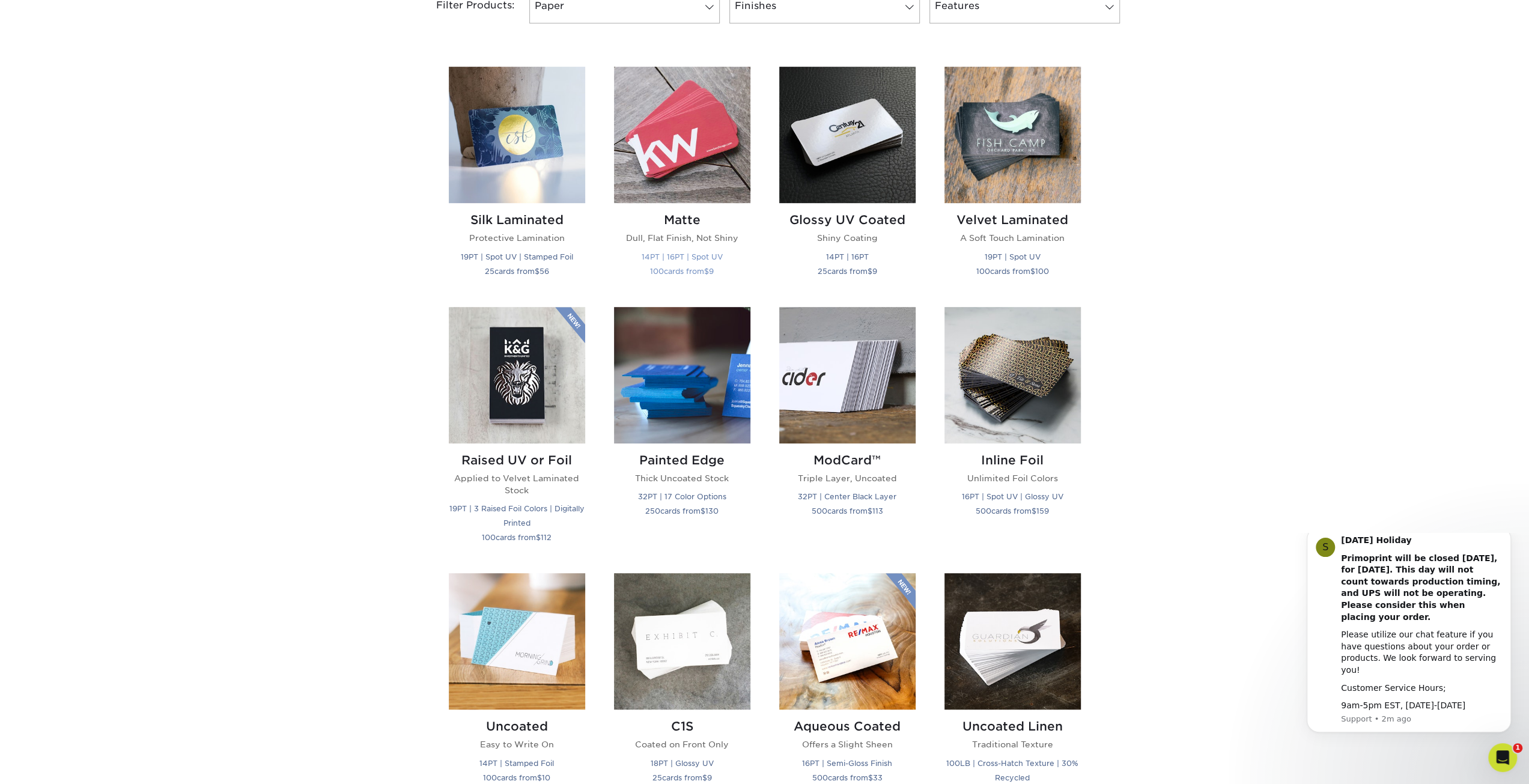
click at [706, 134] on img at bounding box center [682, 135] width 137 height 137
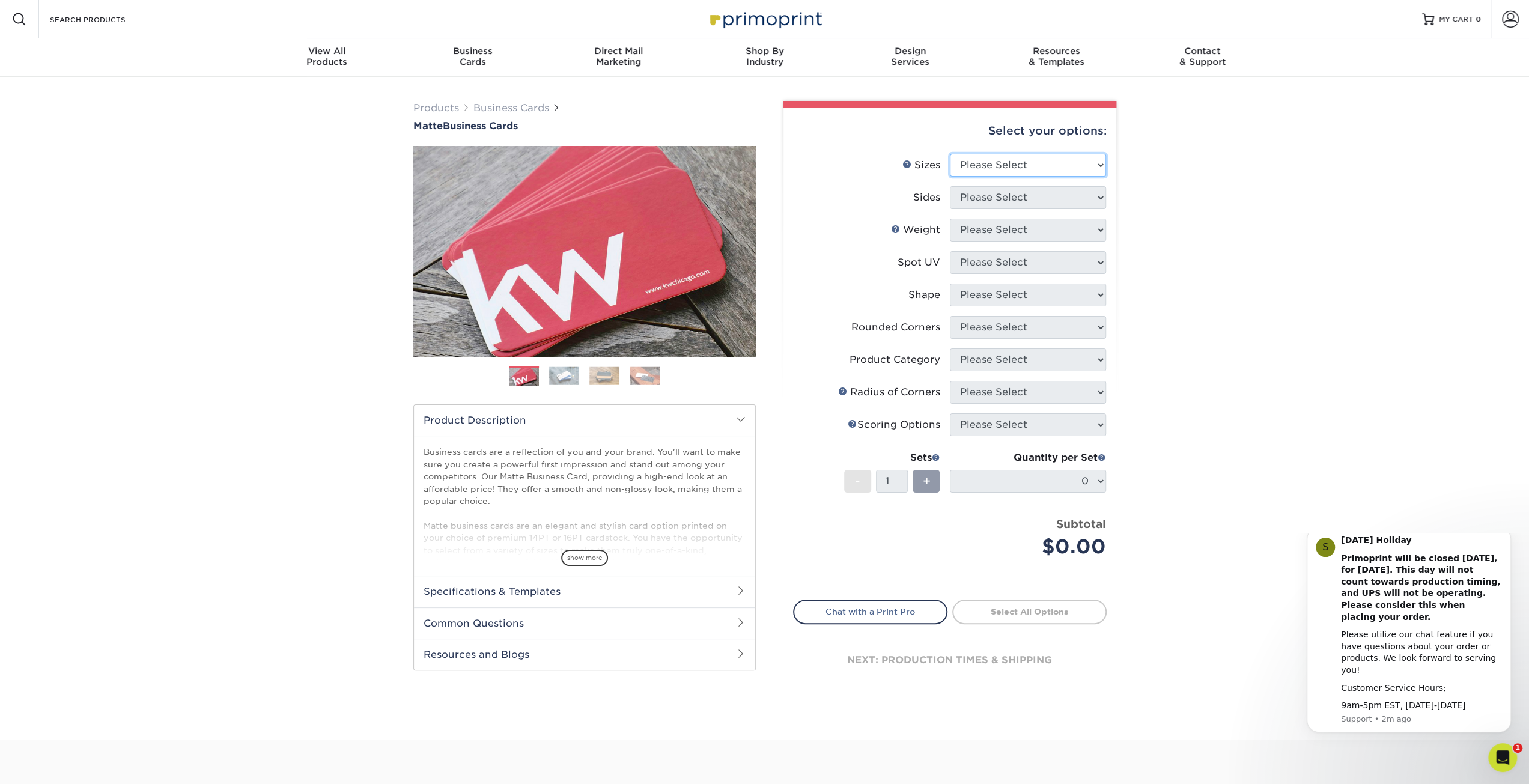
click at [1093, 159] on select "Please Select 1.5" x 3.5" - Mini 1.75" x 3.5" - Mini 2" x 2" - Square 2" x 3" -…" at bounding box center [1028, 165] width 156 height 23
select select "2.12x3.38"
click at [950, 154] on select "Please Select 1.5" x 3.5" - Mini 1.75" x 3.5" - Mini 2" x 2" - Square 2" x 3" -…" at bounding box center [1028, 165] width 156 height 23
click at [1093, 199] on select "Please Select Print Both Sides Print Front Only" at bounding box center [1028, 197] width 156 height 23
select select "13abbda7-1d64-4f25-8bb2-c179b224825d"
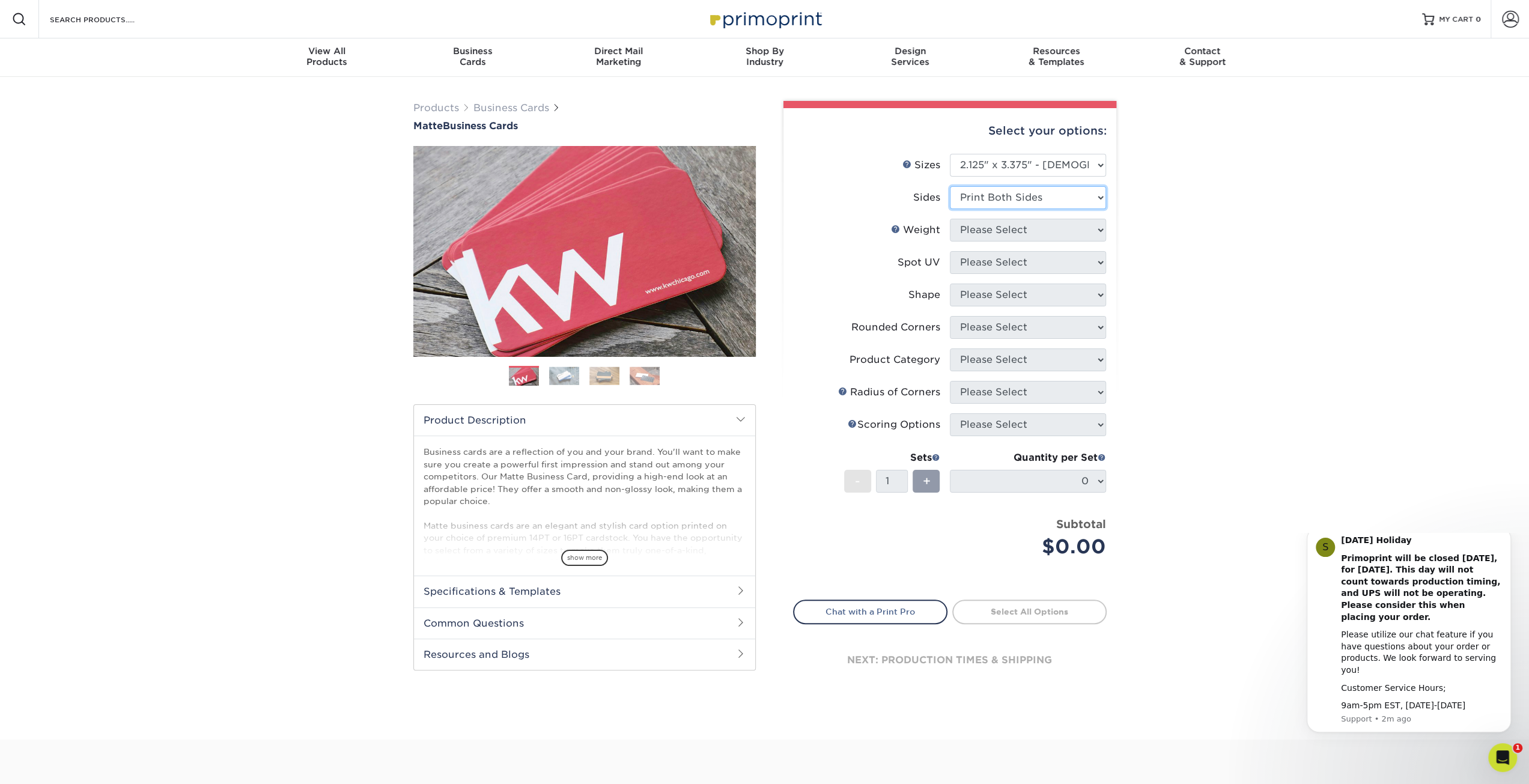
click at [950, 186] on select "Please Select Print Both Sides Print Front Only" at bounding box center [1028, 197] width 156 height 23
click at [1089, 226] on select "Please Select 16PT 14PT" at bounding box center [1028, 230] width 156 height 23
select select "16PT"
click at [950, 219] on select "Please Select 16PT 14PT" at bounding box center [1028, 230] width 156 height 23
click at [1086, 257] on select "Please Select No Spot UV Front and Back (Both Sides) Front Only Back Only" at bounding box center [1028, 262] width 156 height 23
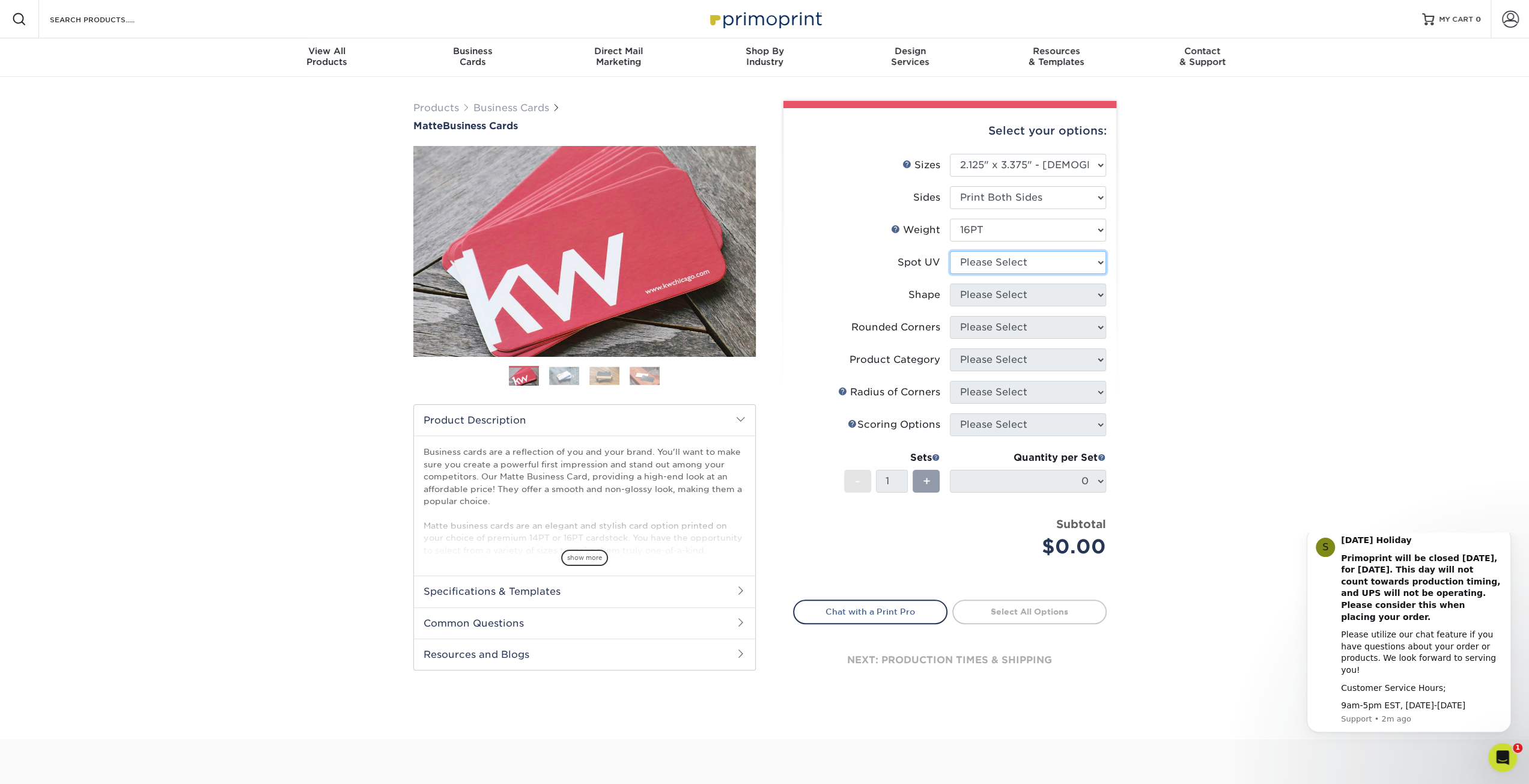
select select "0"
click at [950, 251] on select "Please Select No Spot UV Front and Back (Both Sides) Front Only Back Only" at bounding box center [1028, 262] width 156 height 23
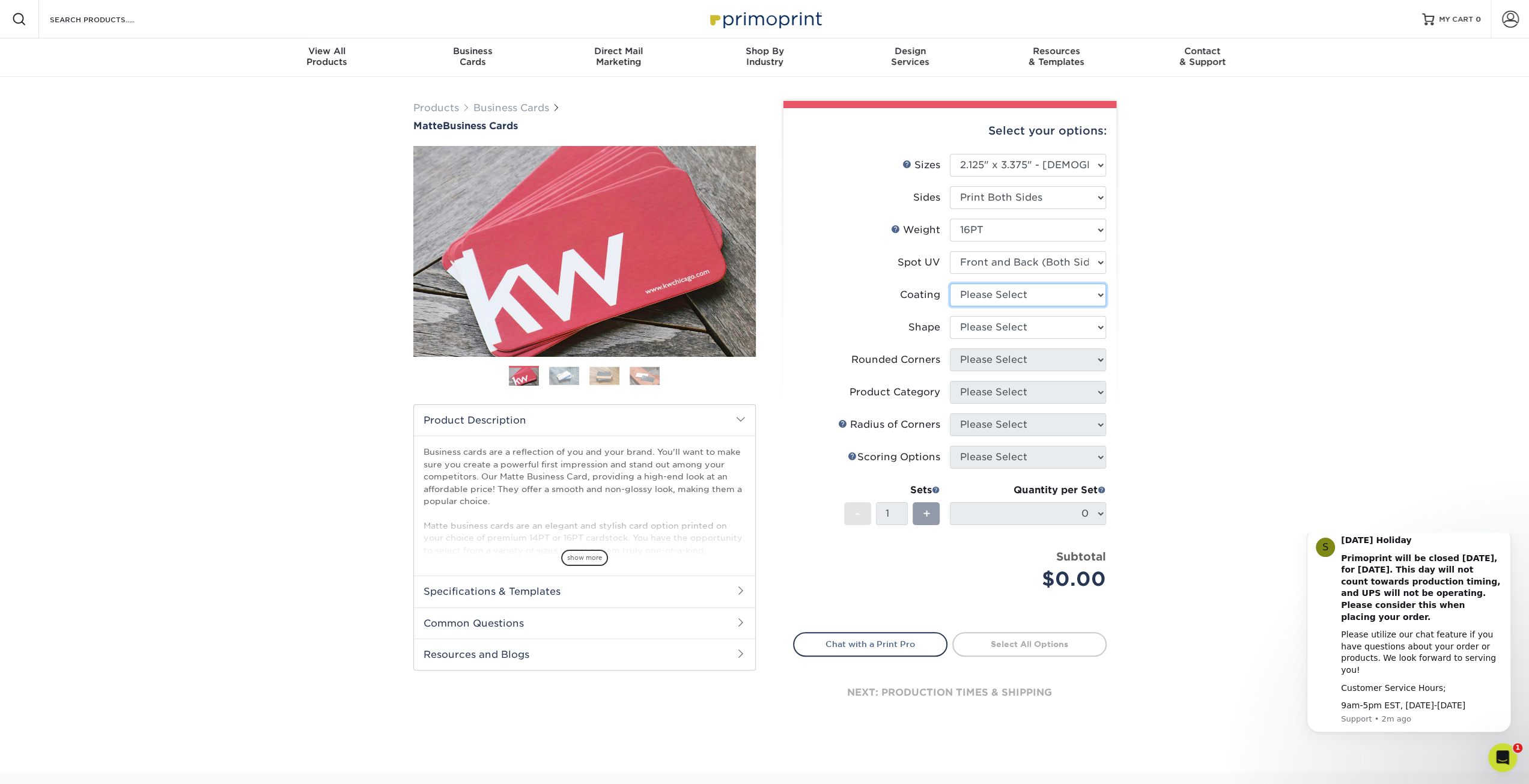
click at [1098, 294] on select at bounding box center [1028, 295] width 156 height 23
select select "121bb7b5-3b4d-429f-bd8d-bbf80e953313"
click at [950, 284] on select at bounding box center [1028, 295] width 156 height 23
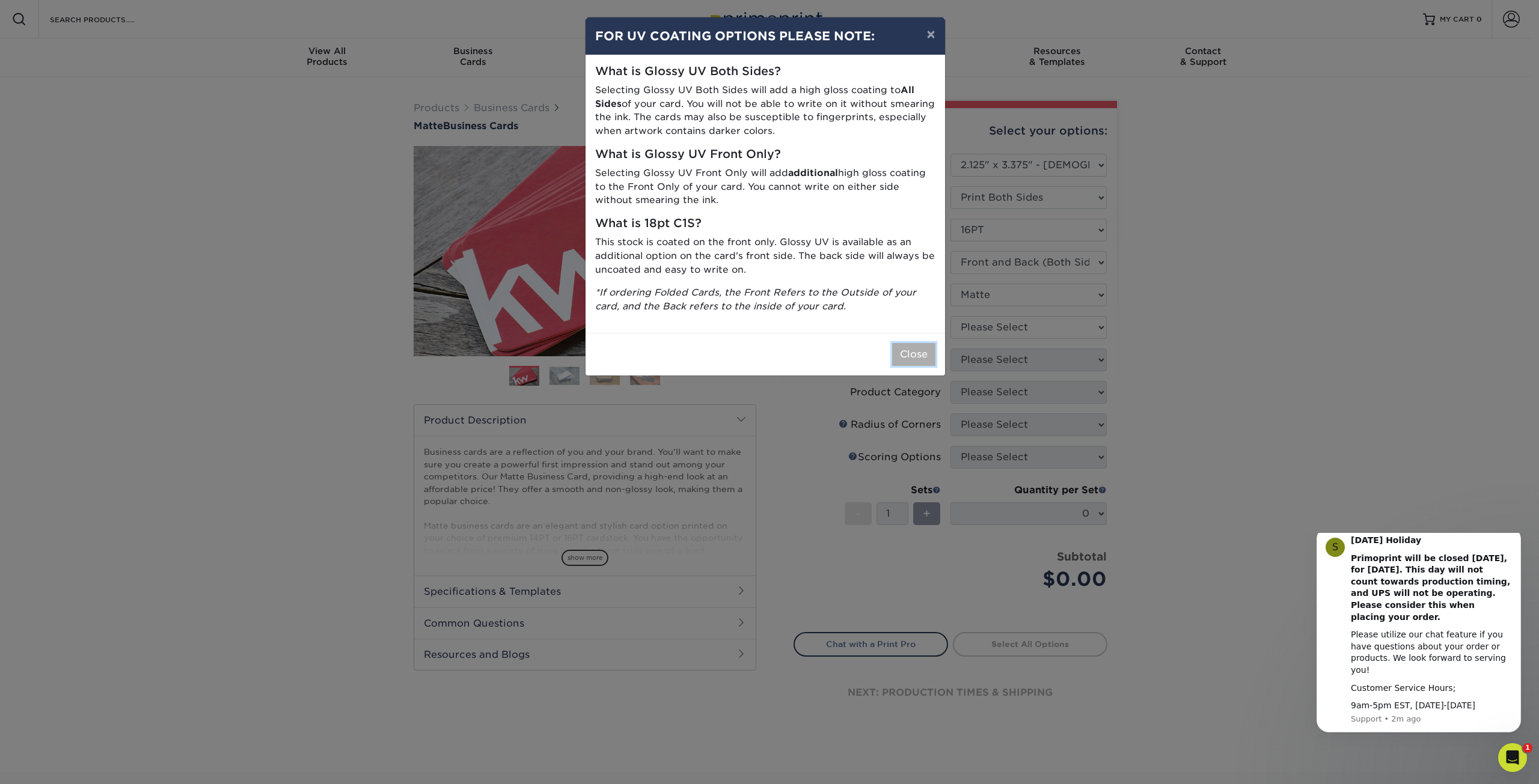
click at [919, 351] on button "Close" at bounding box center [914, 354] width 43 height 23
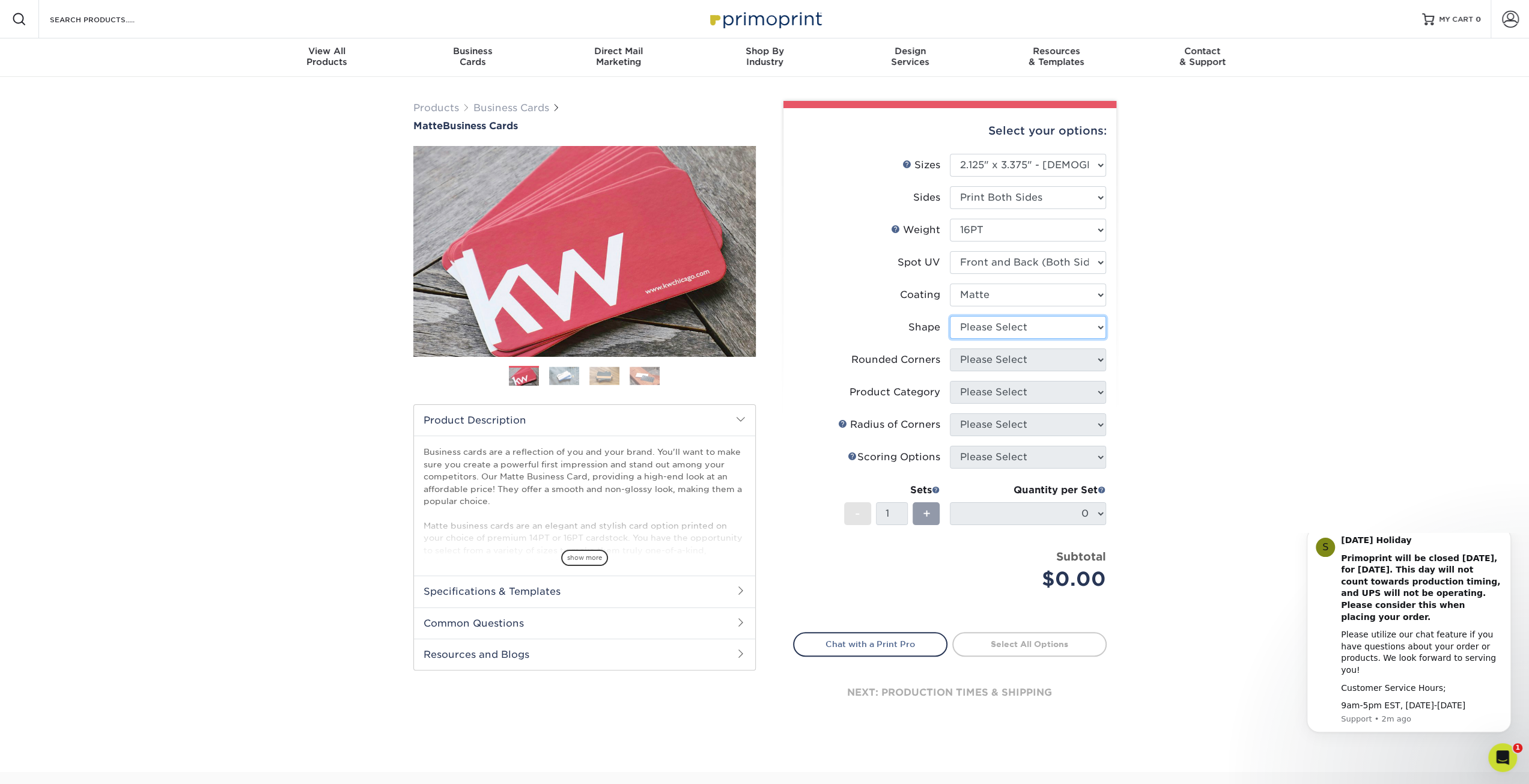
click at [1098, 327] on select "Please Select Standard" at bounding box center [1028, 328] width 156 height 23
select select "standard"
click at [950, 316] on select "Please Select Standard" at bounding box center [1028, 328] width 156 height 23
click at [1093, 359] on select "Please Select Yes - Round 2 Corners Yes - Round 4 Corners No" at bounding box center [1028, 360] width 156 height 23
select select "7672df9e-0e0a-464d-8e1f-920c575e4da3"
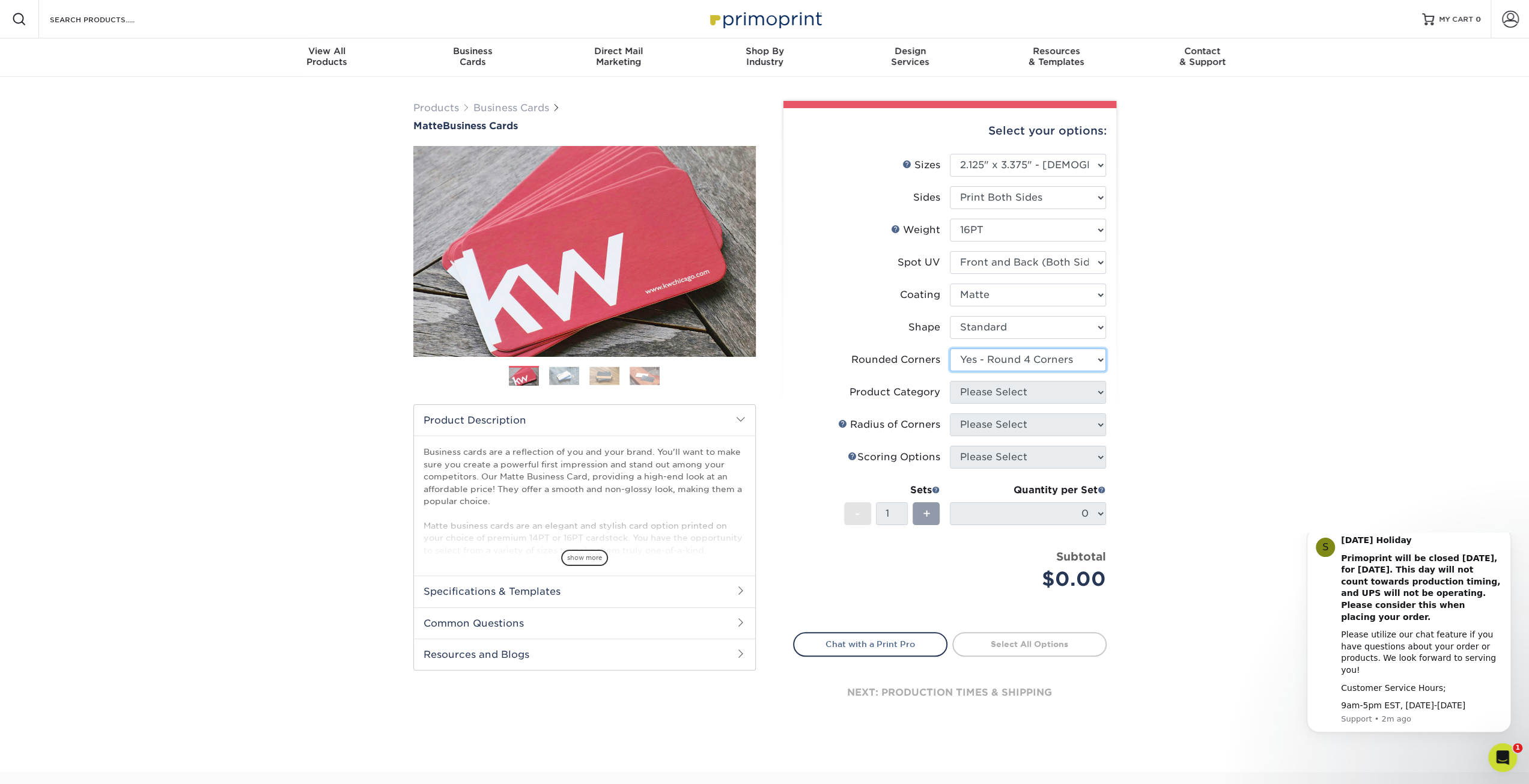
click at [950, 348] on select "Please Select Yes - Round 2 Corners Yes - Round 4 Corners No" at bounding box center [1028, 360] width 156 height 23
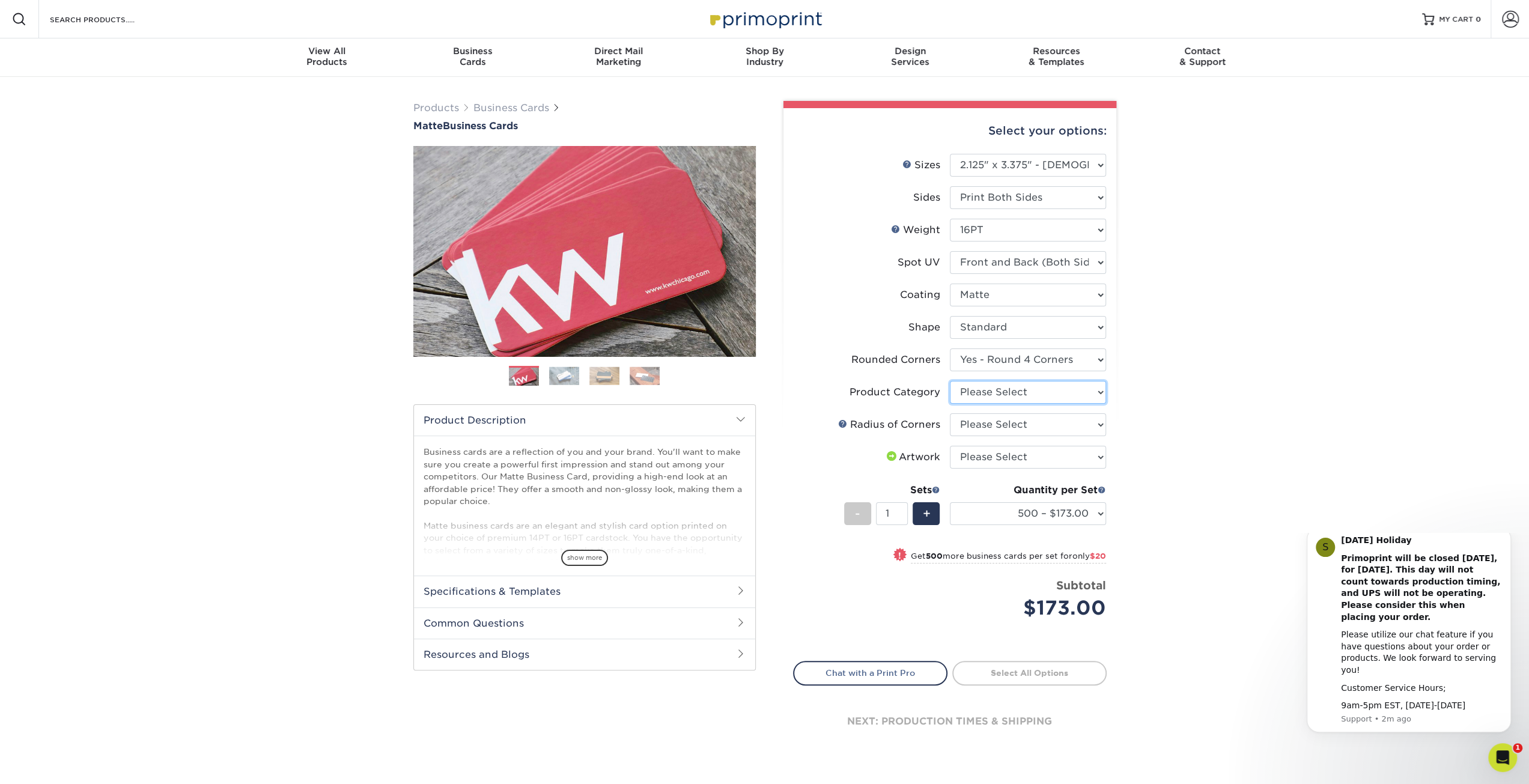
click at [1098, 387] on select "Please Select Business Cards" at bounding box center [1028, 392] width 156 height 23
select select "3b5148f1-0588-4f88-a218-97bcfdce65c1"
click at [950, 381] on select "Please Select Business Cards" at bounding box center [1028, 392] width 156 height 23
click at [1098, 419] on select "Please Select Rounded 1/8" Rounded 1/4"" at bounding box center [1028, 424] width 156 height 23
select select "479fbfe7-6a0c-4895-8c9a-81739b7486c9"
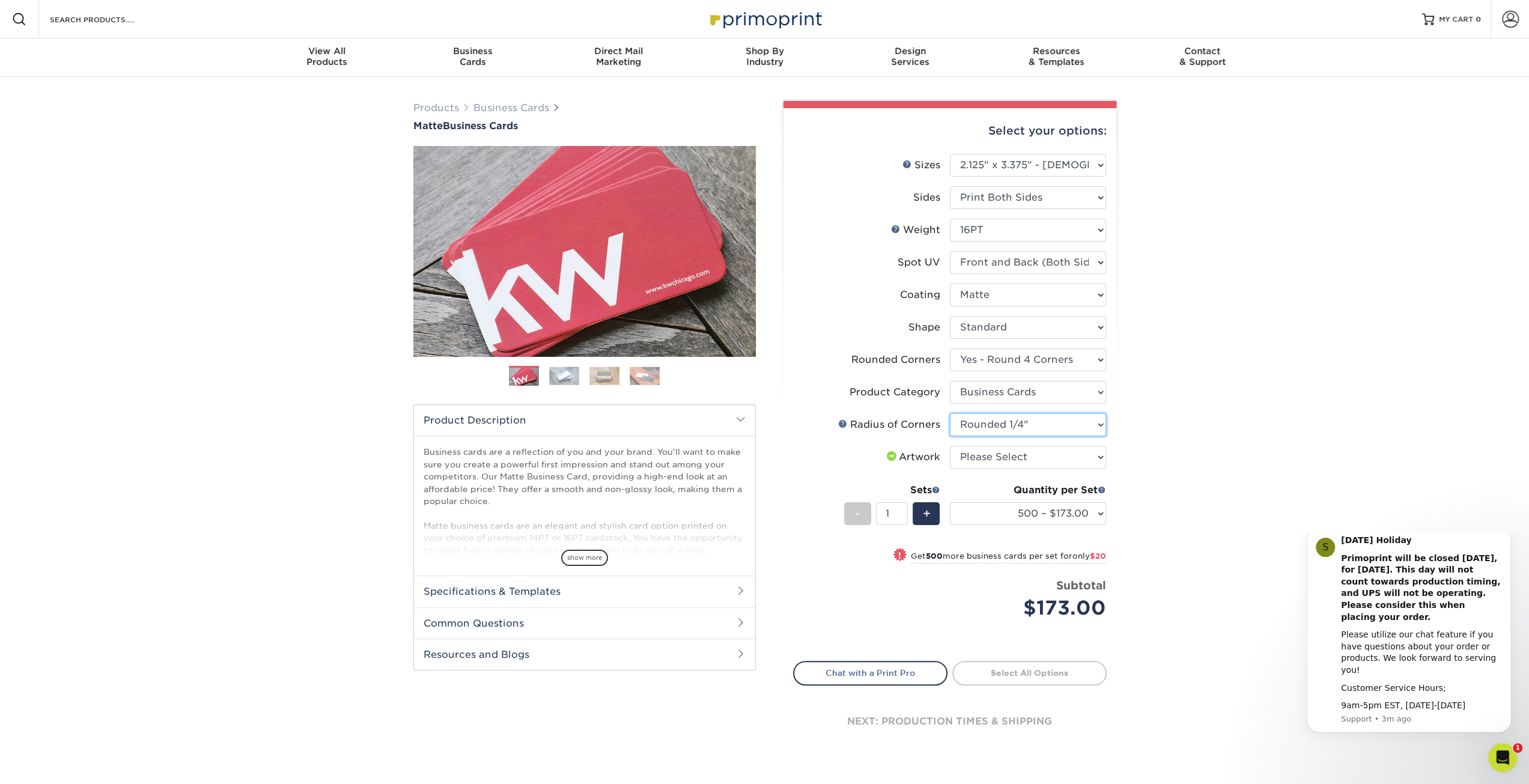
click at [950, 413] on select "Please Select Rounded 1/8" Rounded 1/4"" at bounding box center [1028, 424] width 156 height 23
click at [1100, 452] on select "Please Select I will upload files I need a design - $100" at bounding box center [1028, 457] width 156 height 23
select select "upload"
click at [950, 446] on select "Please Select I will upload files I need a design - $100" at bounding box center [1028, 457] width 156 height 23
click at [1041, 672] on link "Proceed to Shipping" at bounding box center [1030, 671] width 155 height 22
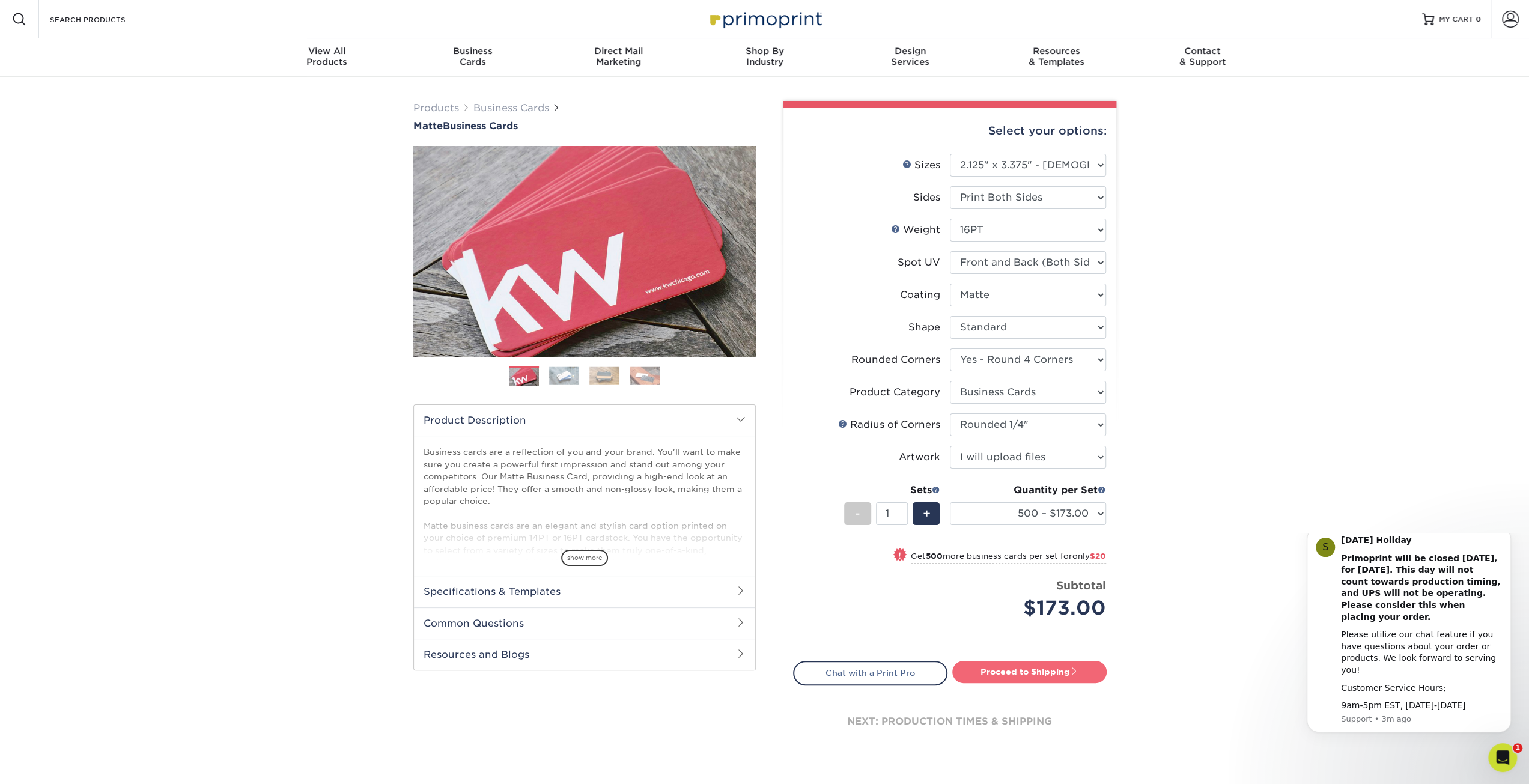
type input "Set 1"
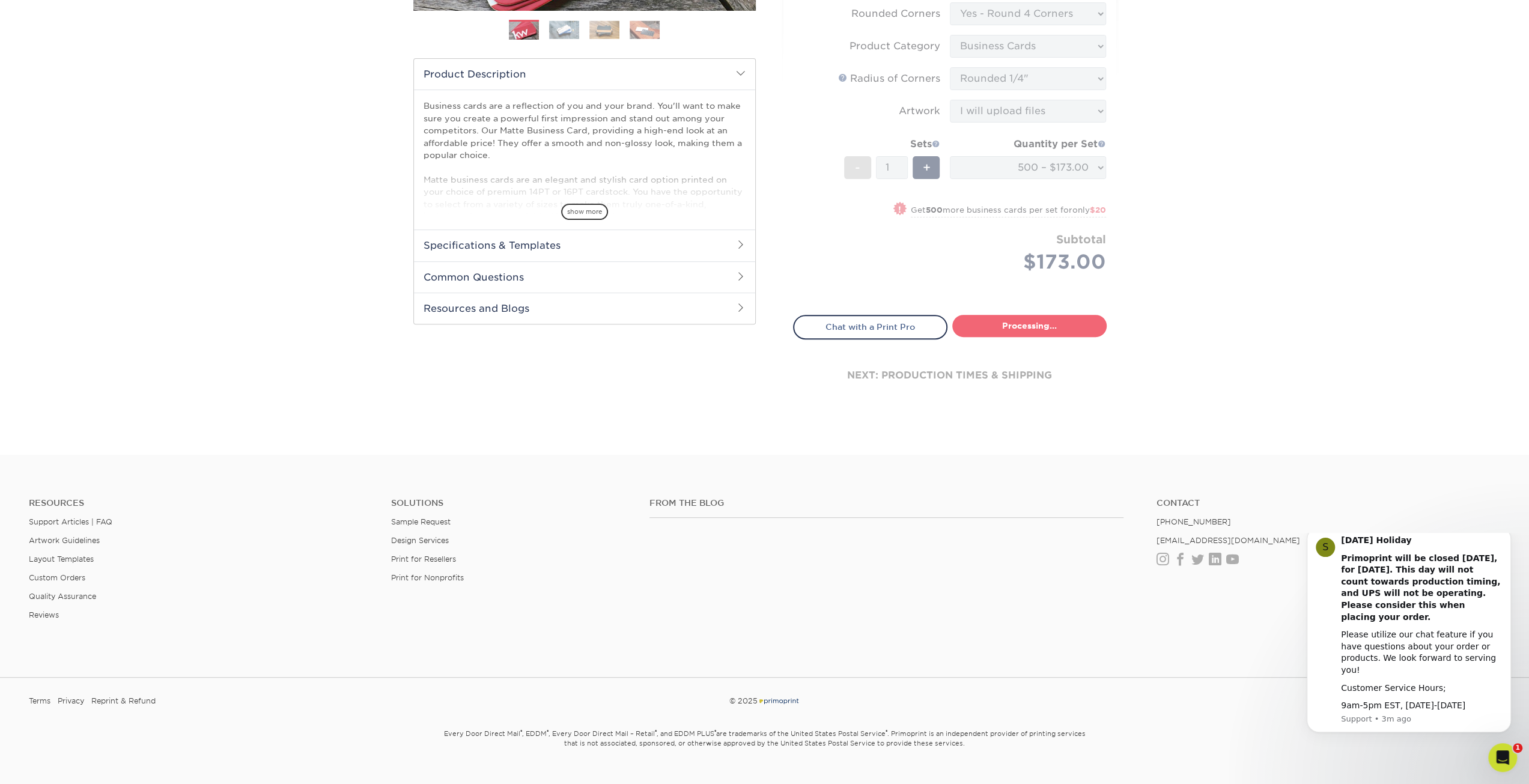
select select "6b00dce3-796a-4293-8996-3834a49a1459"
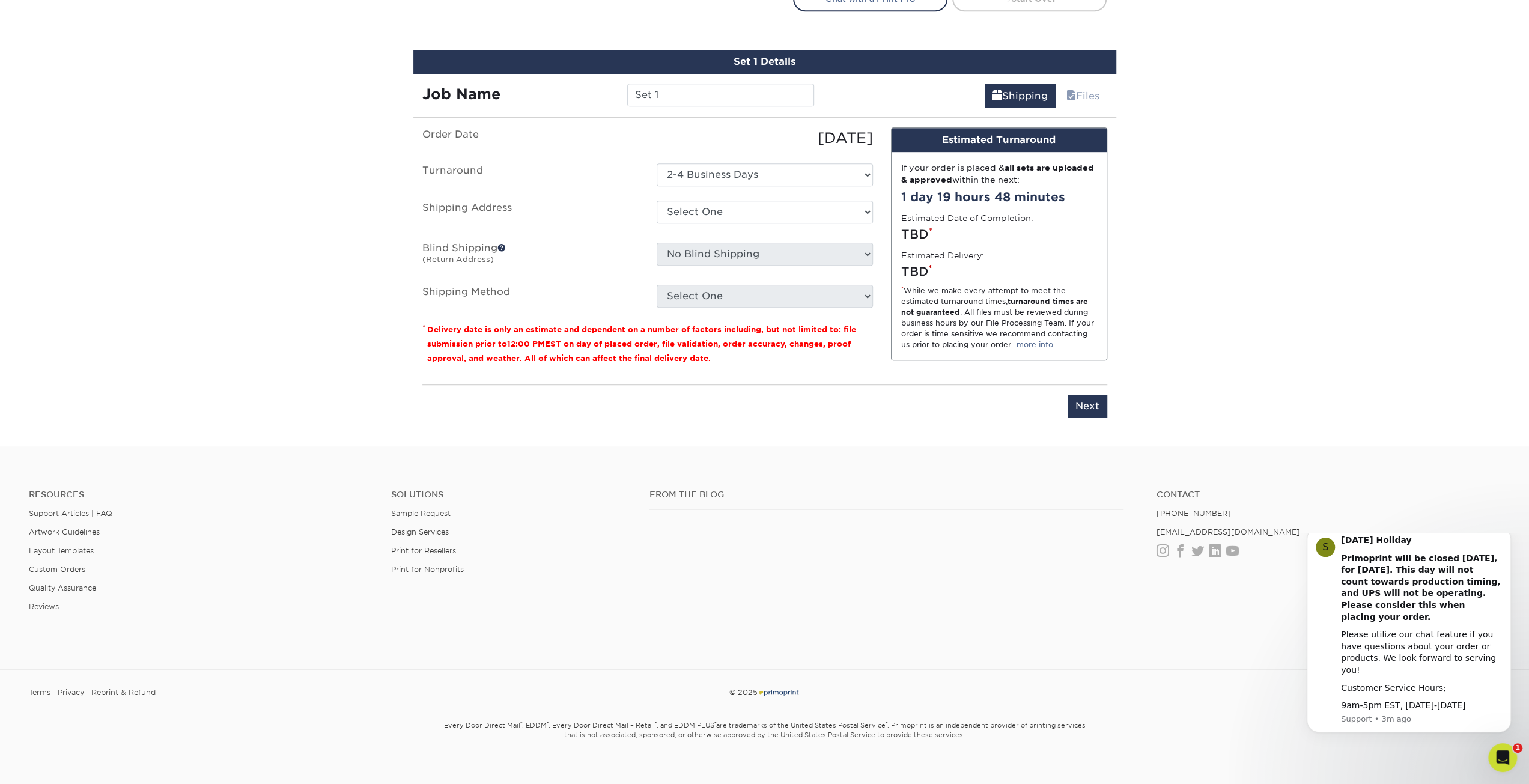
scroll to position [686, 0]
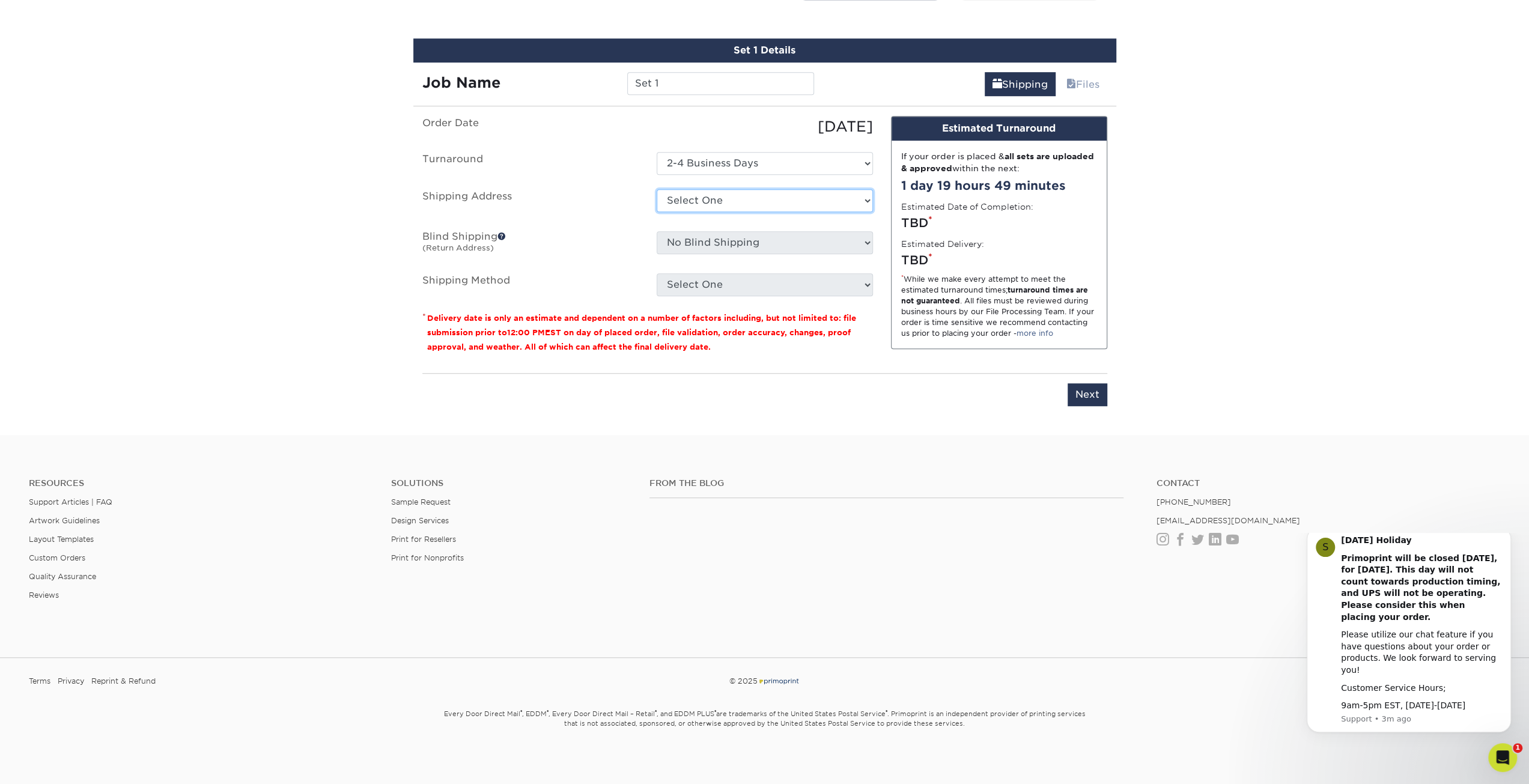
click at [859, 195] on select "Select One + Add New Address - Login" at bounding box center [764, 201] width 216 height 23
click at [560, 185] on ul "Order Date [DATE] [GEOGRAPHIC_DATA] Select One 2-4 Business Days Shipping Addre…" at bounding box center [647, 206] width 451 height 180
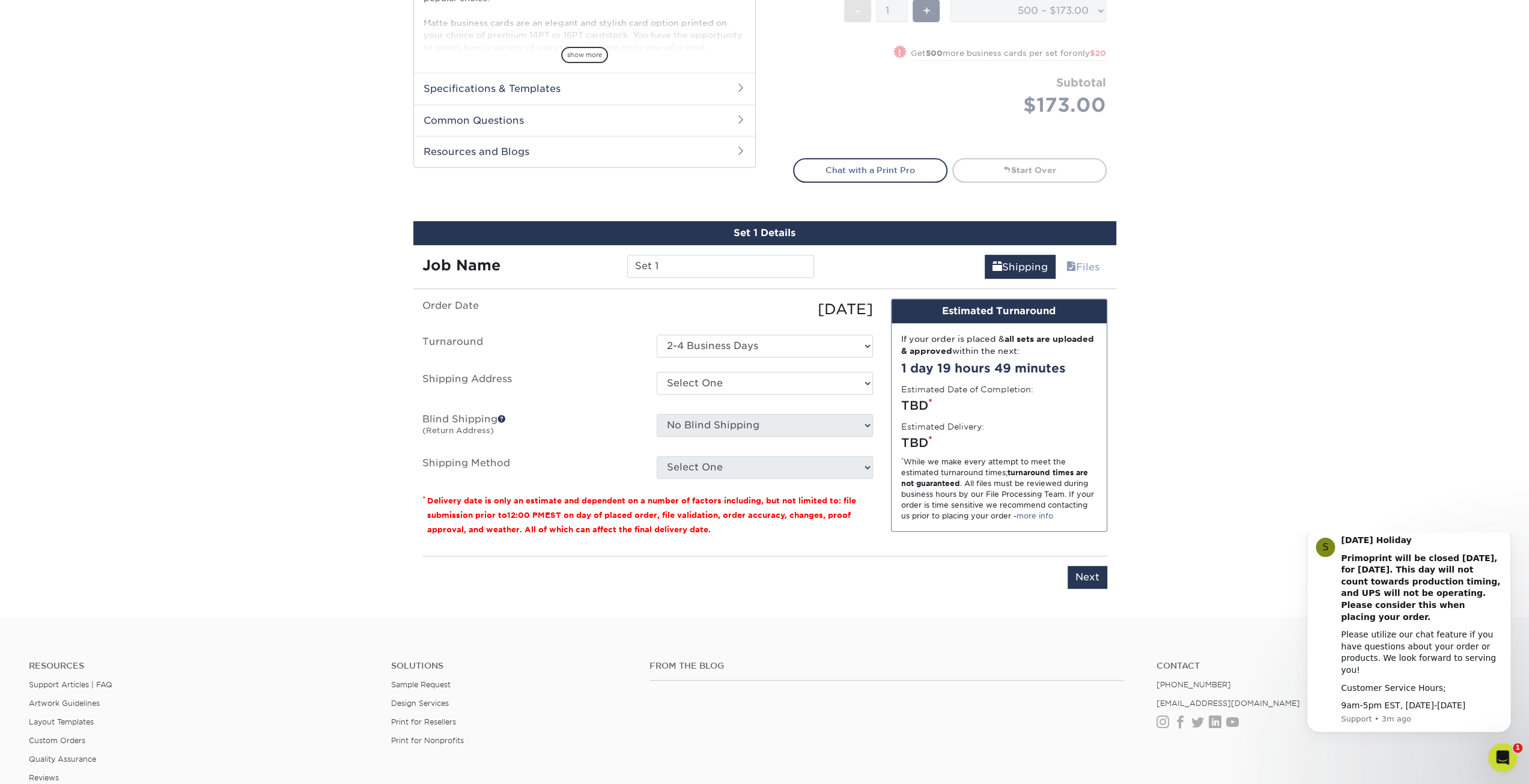
scroll to position [445, 0]
